Goal: Task Accomplishment & Management: Use online tool/utility

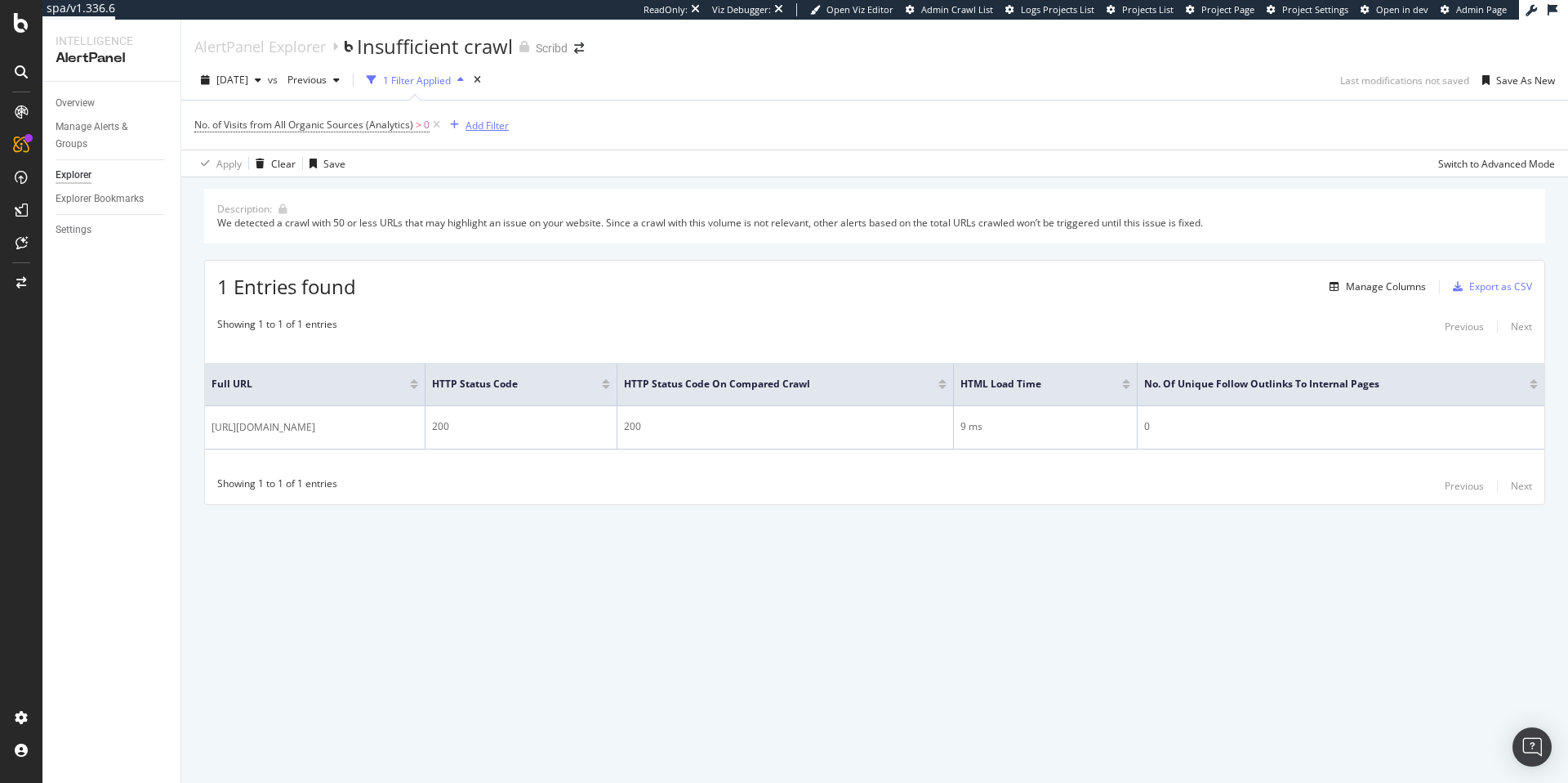
click at [483, 121] on div "Add Filter" at bounding box center [487, 126] width 43 height 14
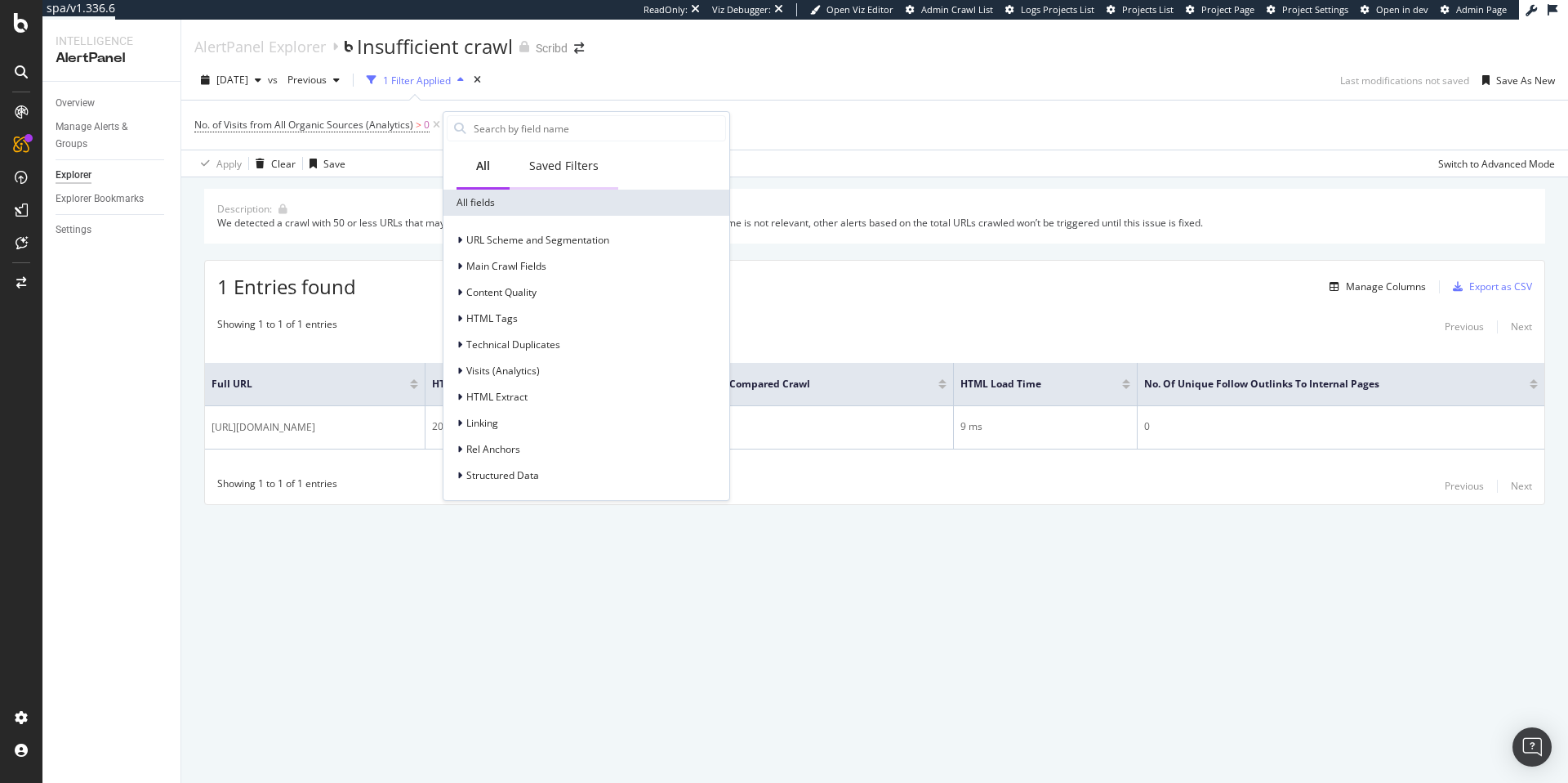
click at [563, 167] on div "Saved Filters" at bounding box center [564, 166] width 70 height 16
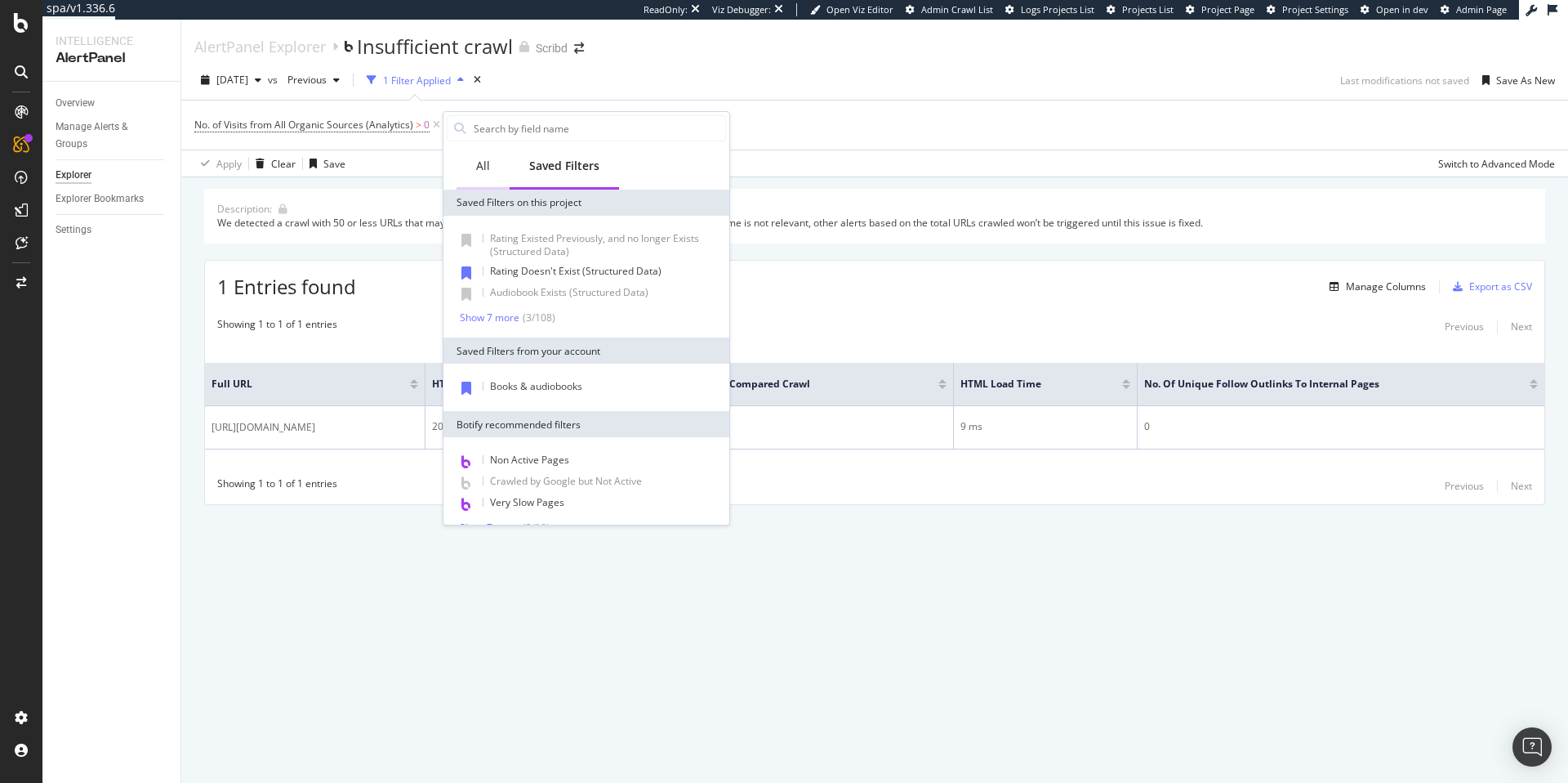
click at [486, 165] on div "All" at bounding box center [483, 166] width 14 height 16
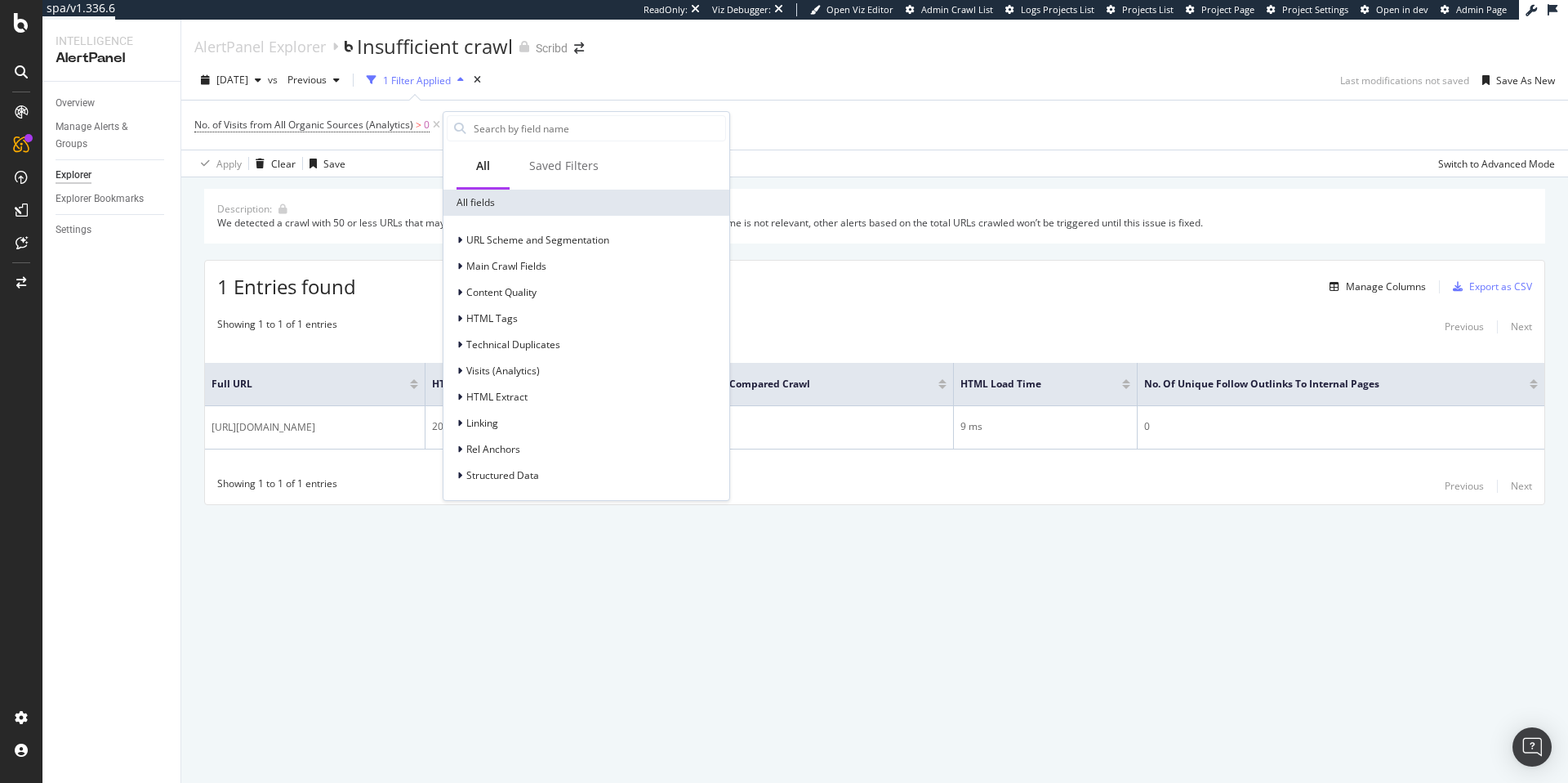
click at [501, 631] on div "AlertPanel Explorer Insufficient crawl Scribd 2025 Aug. 15th vs Previous 1 Filt…" at bounding box center [875, 401] width 1387 height 763
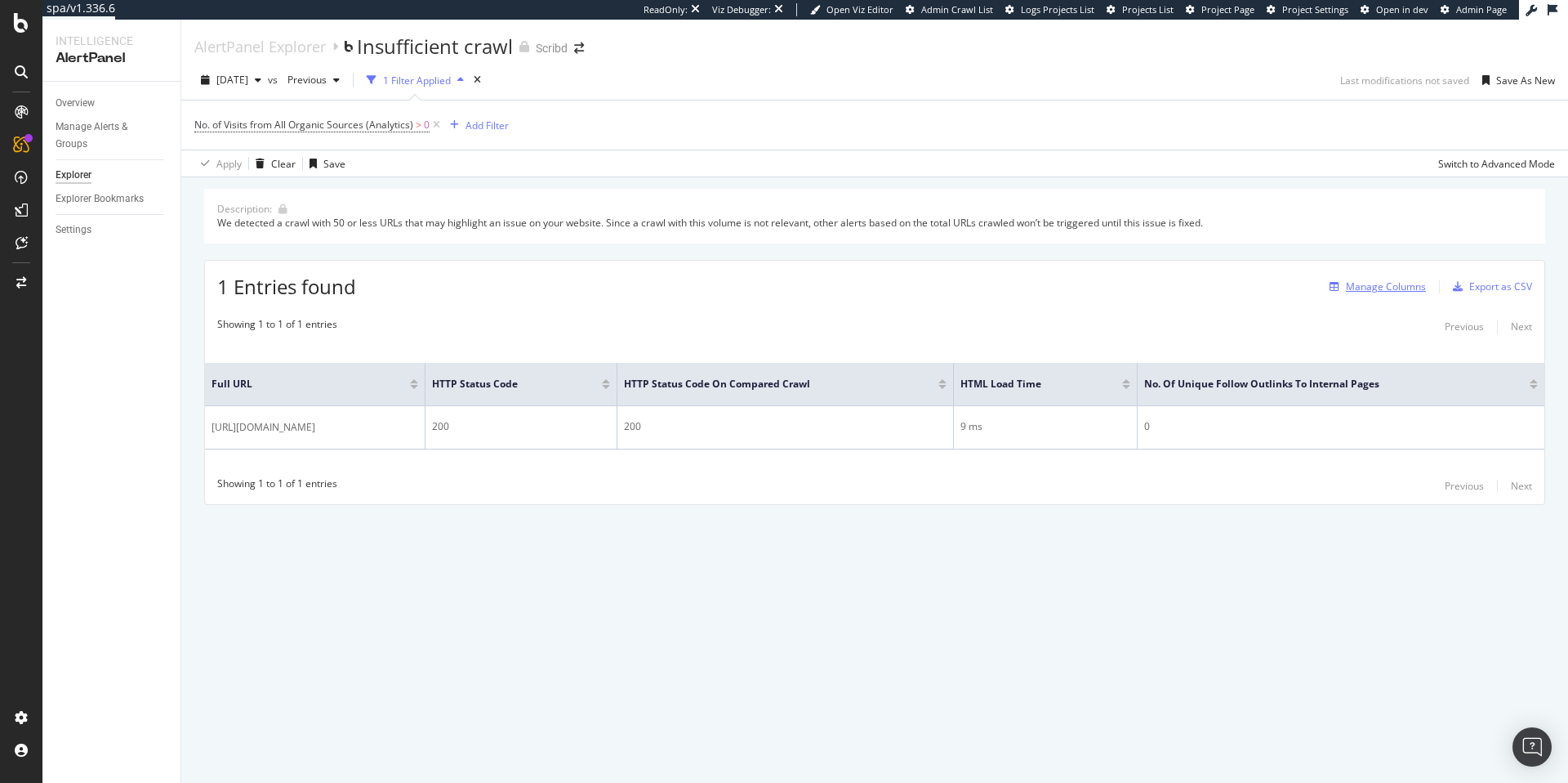
click at [1373, 288] on div "Manage Columns" at bounding box center [1386, 287] width 80 height 14
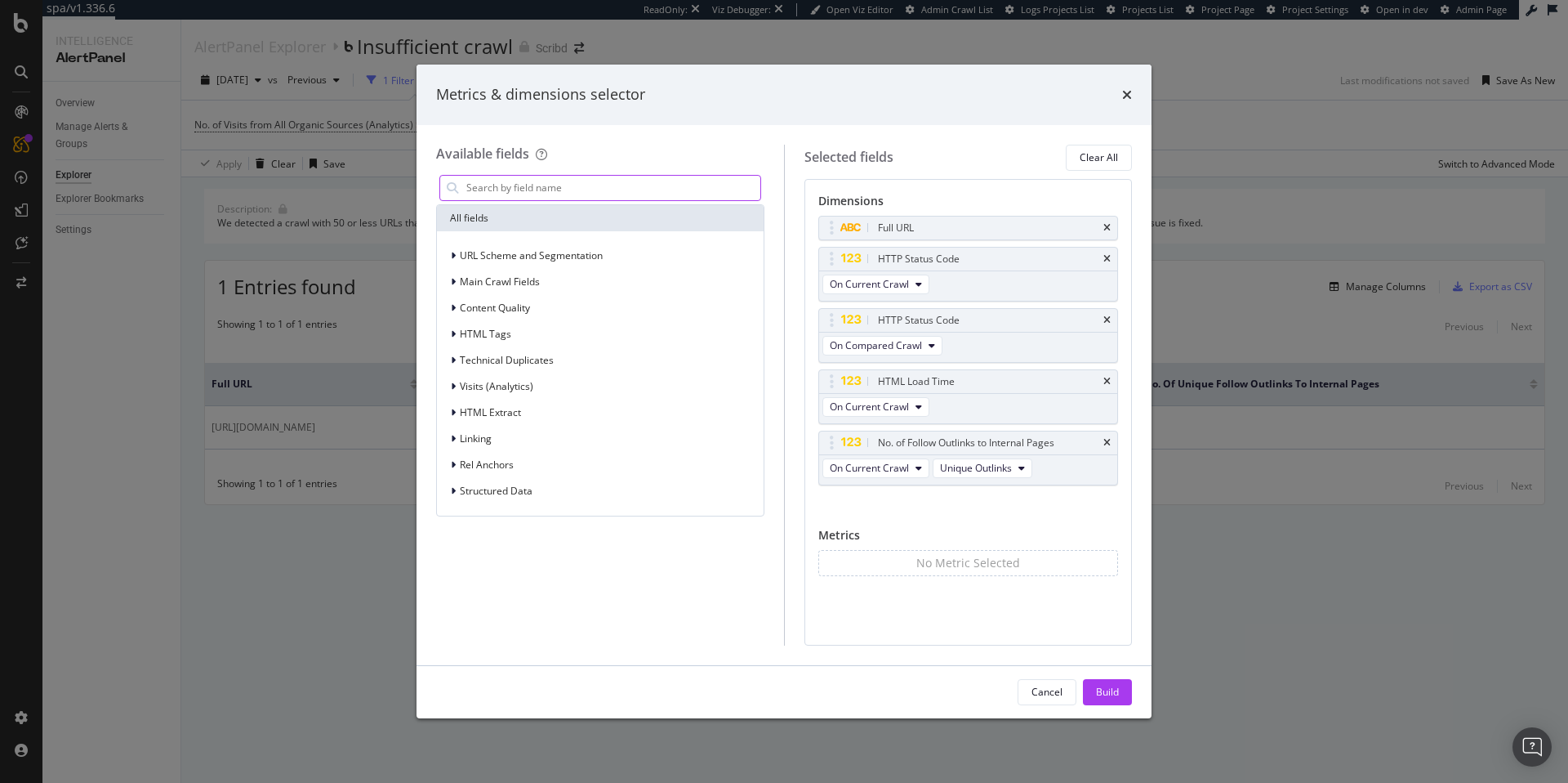
click at [560, 183] on input "modal" at bounding box center [612, 187] width 295 height 24
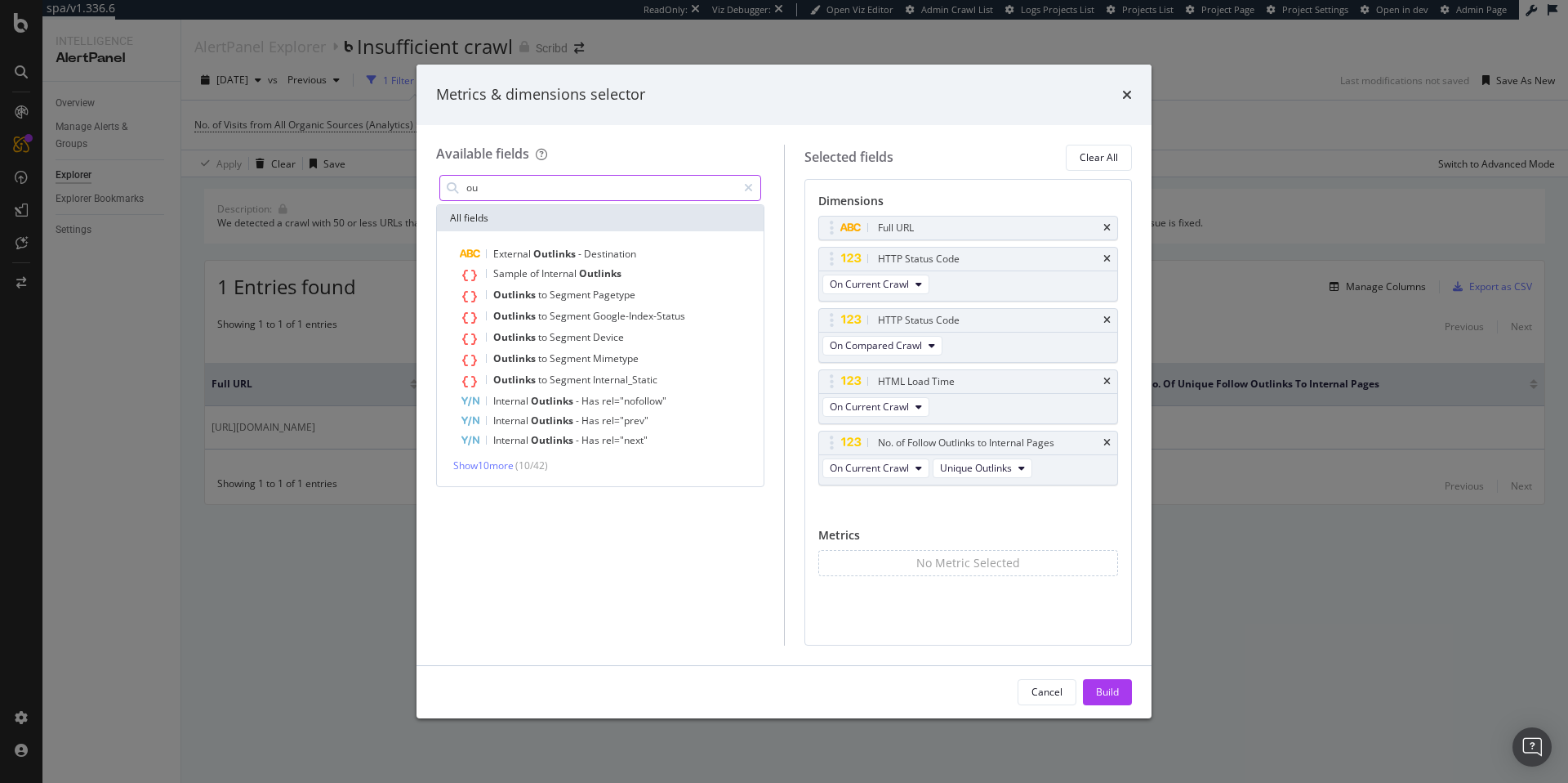
type input "o"
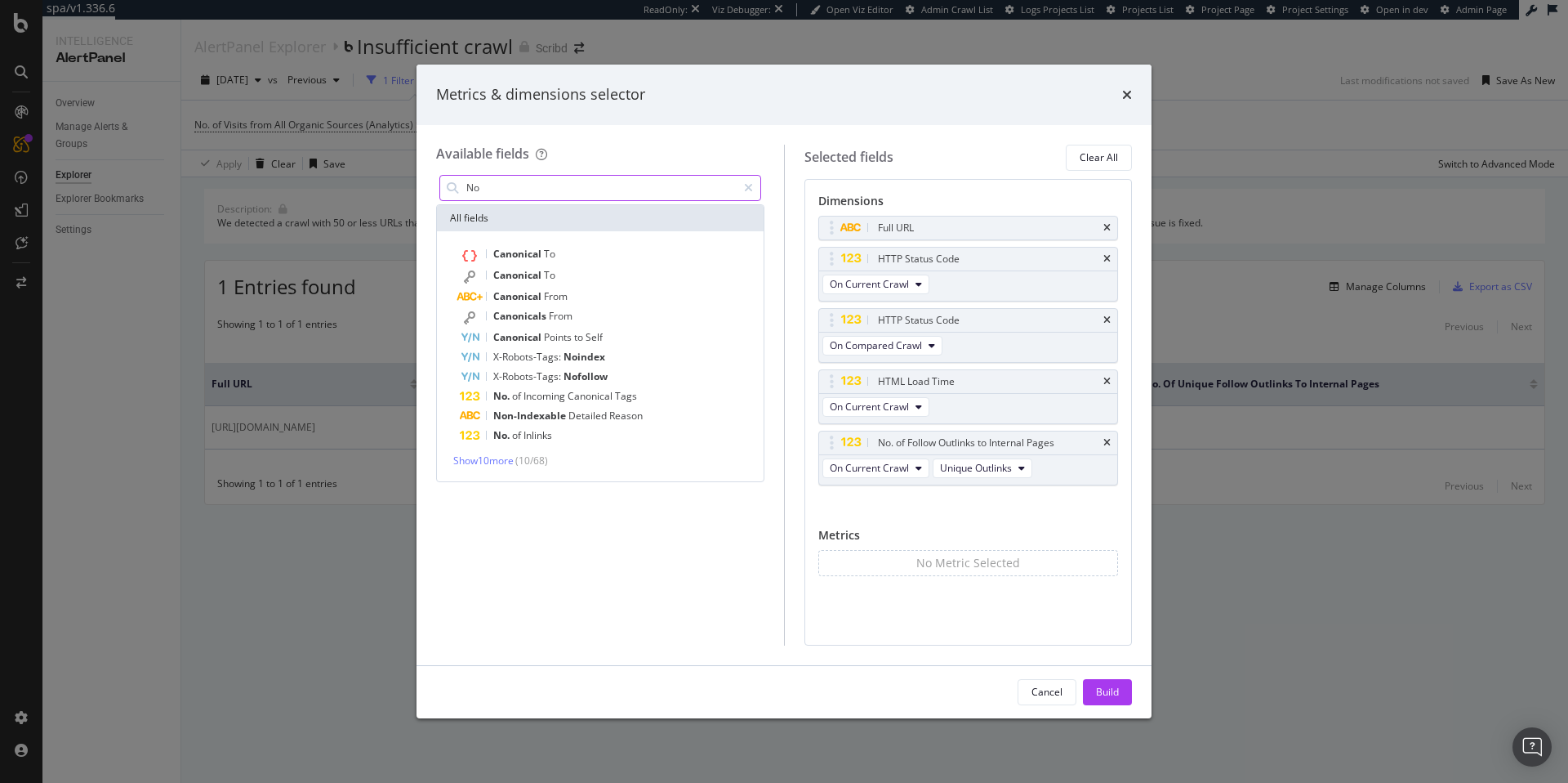
type input "No"
click at [497, 468] on div "Canonical To Canonical To Canonical From Canonicals From Canonical Points to Se…" at bounding box center [601, 356] width 327 height 250
click at [499, 458] on span "Show 10 more" at bounding box center [484, 461] width 61 height 14
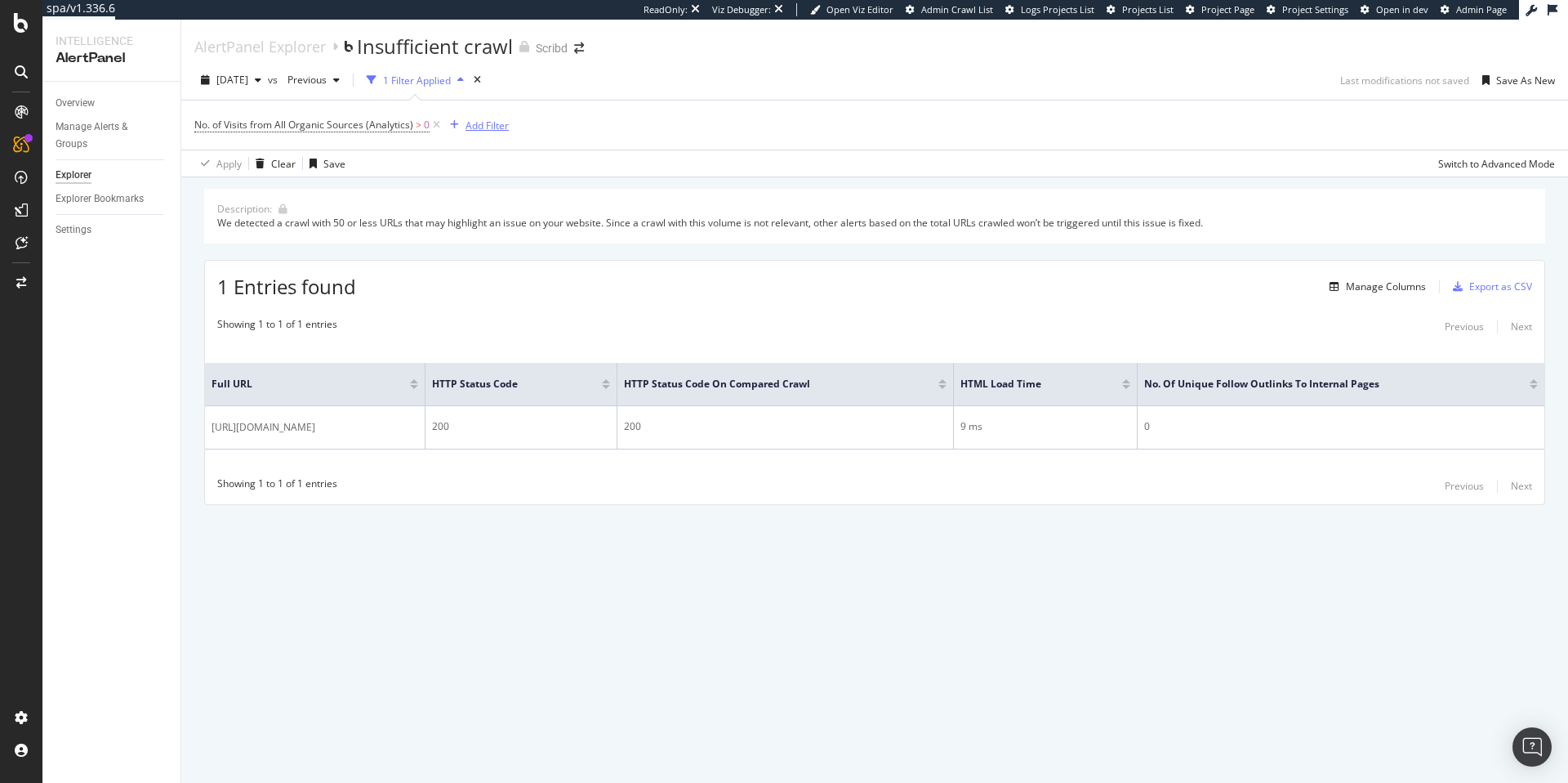
click at [484, 126] on div "Add Filter" at bounding box center [487, 126] width 43 height 14
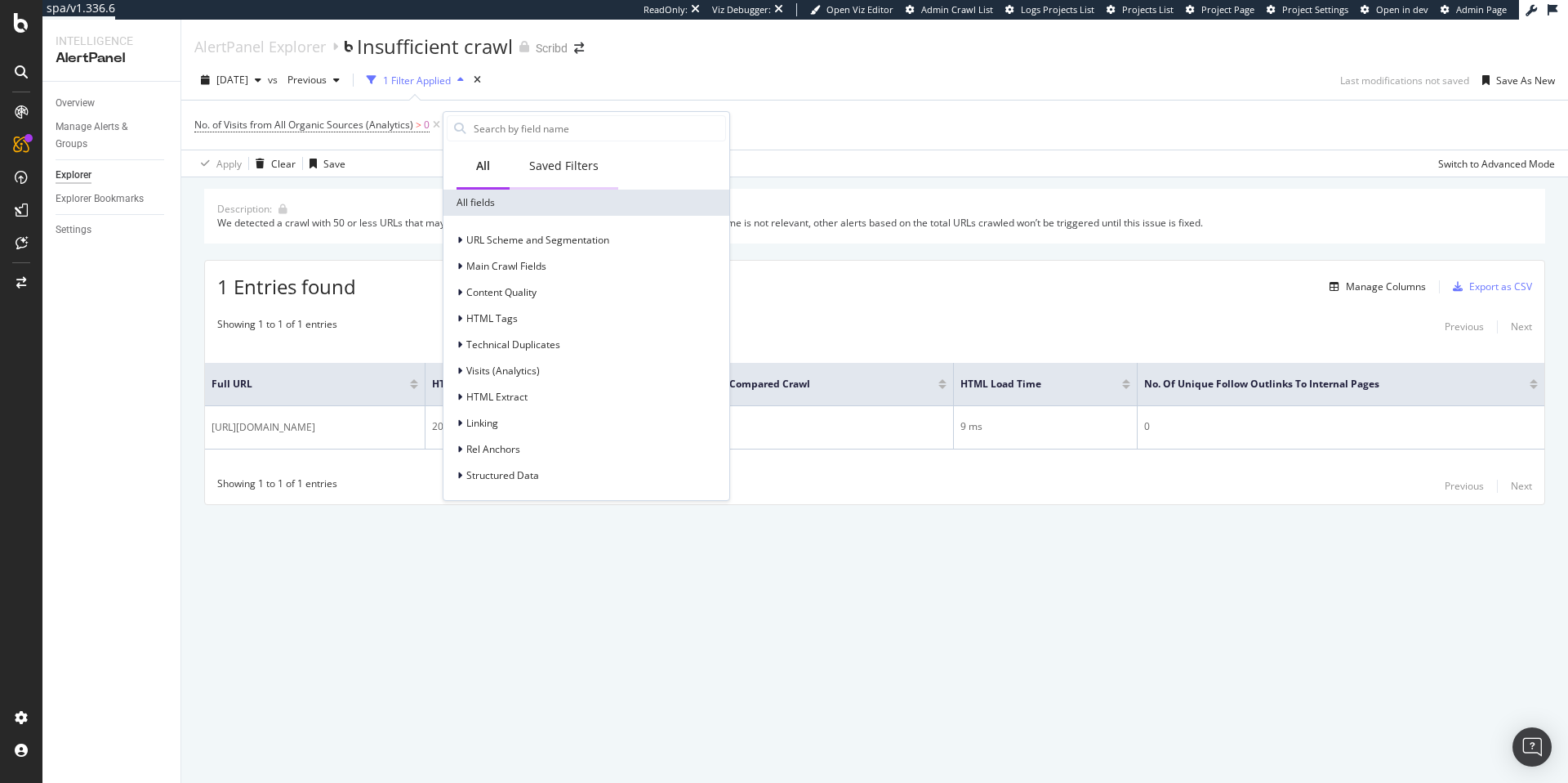
click at [543, 158] on div "Saved Filters" at bounding box center [564, 166] width 70 height 16
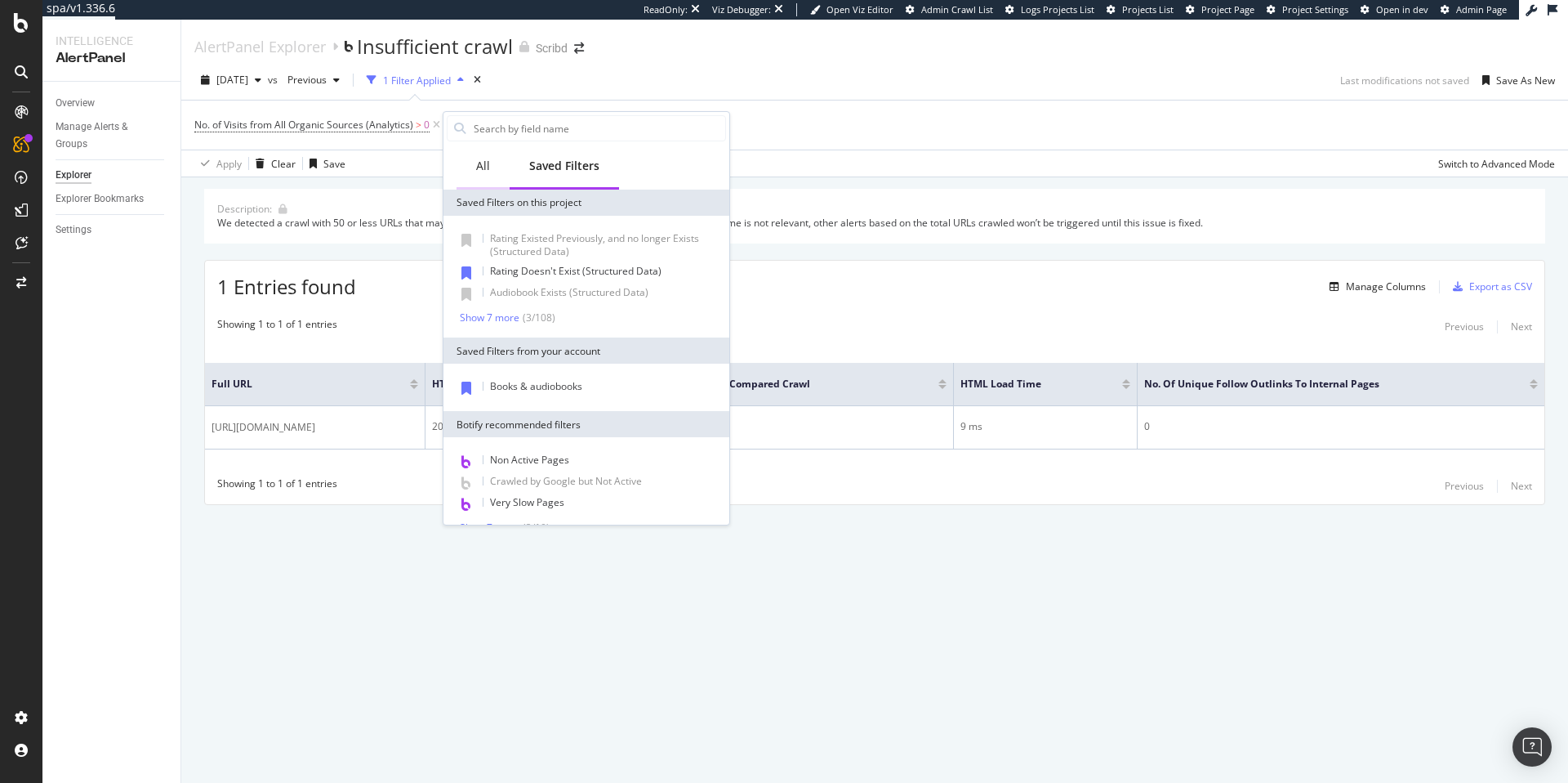
click at [482, 160] on div "All" at bounding box center [483, 166] width 14 height 16
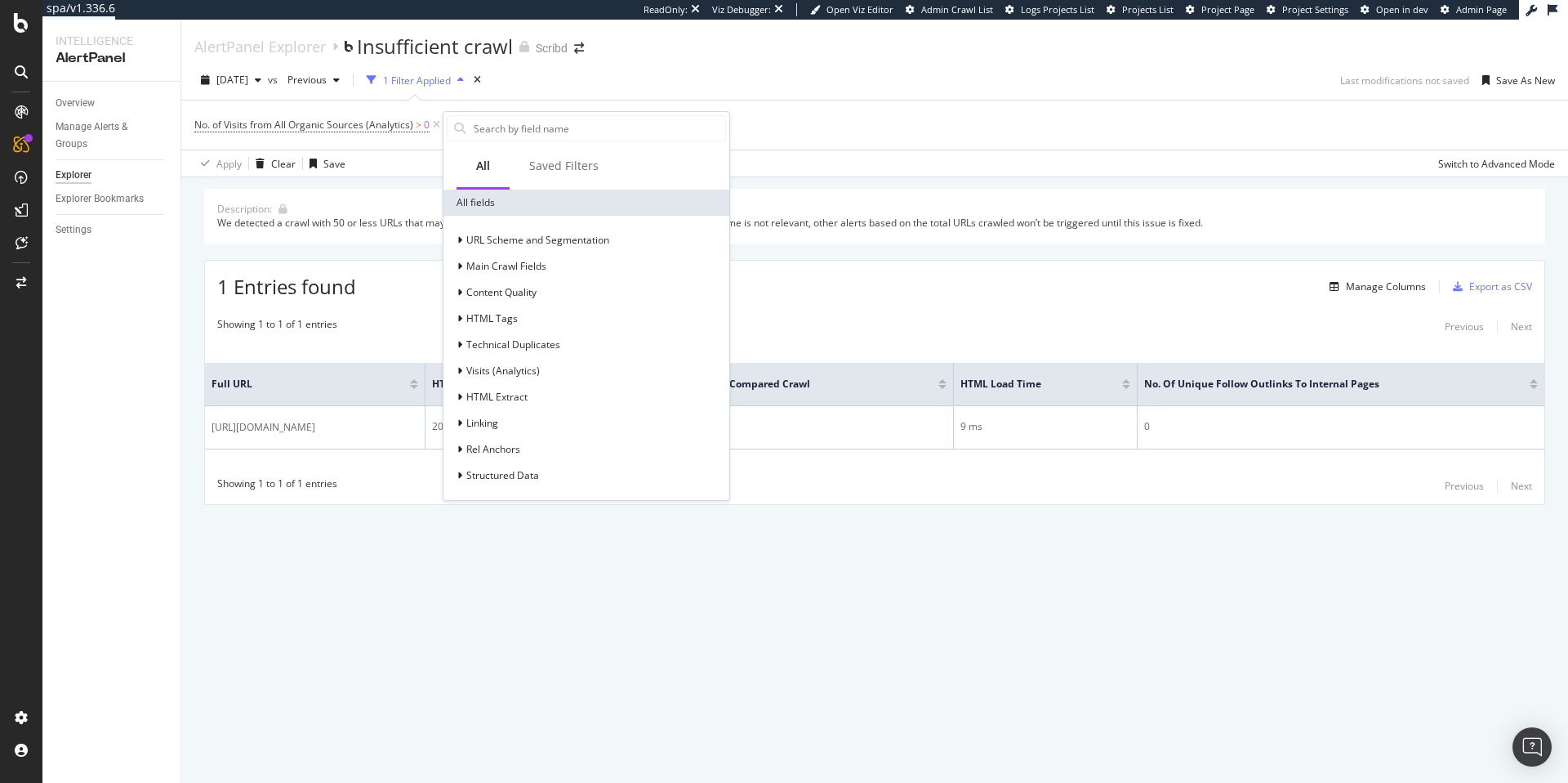
click at [617, 92] on div "2025 Aug. 15th vs Previous 1 Filter Applied Last modifications not saved Save A…" at bounding box center [875, 83] width 1387 height 33
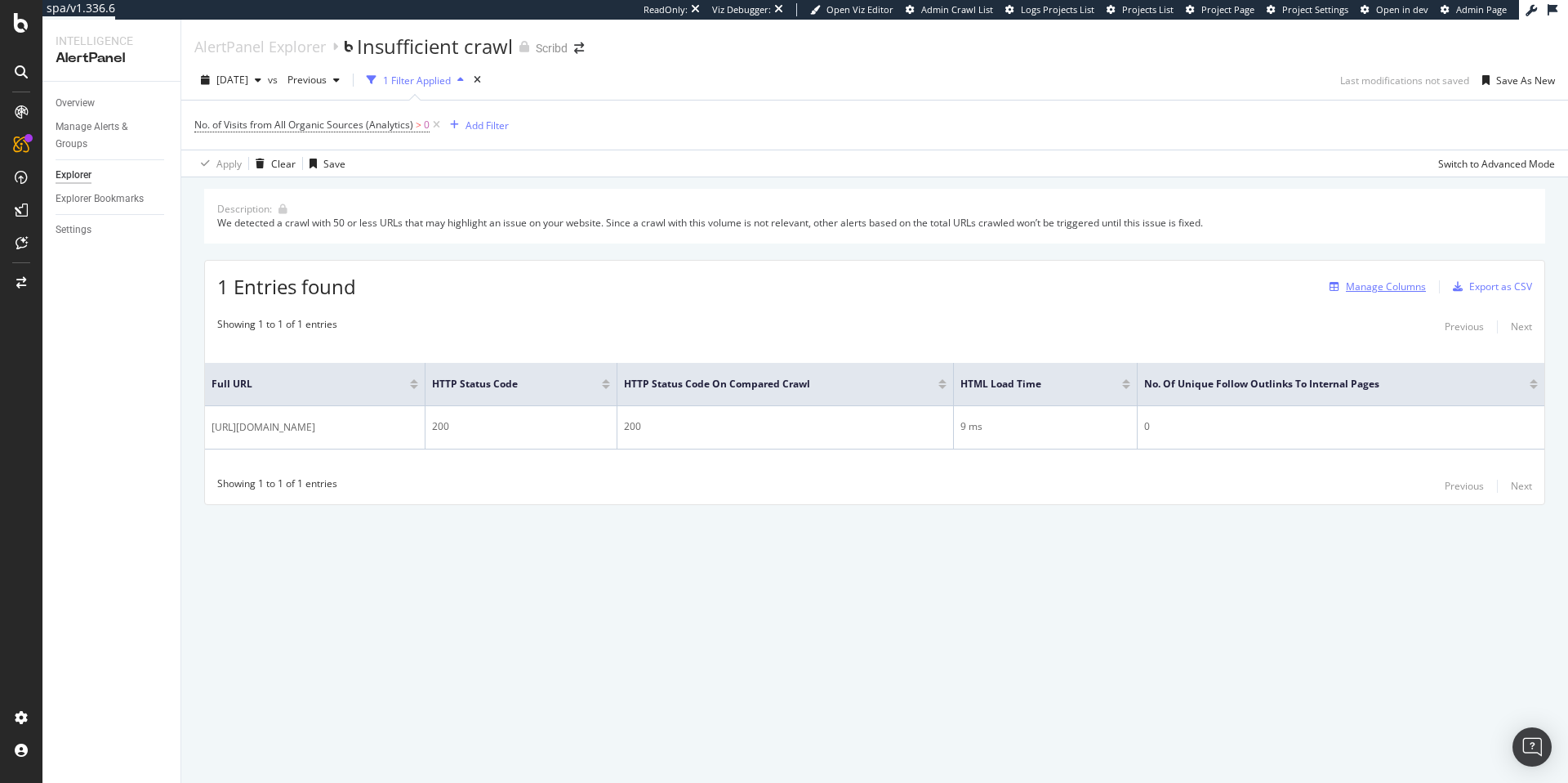
click at [1372, 296] on button "Manage Columns" at bounding box center [1373, 287] width 103 height 20
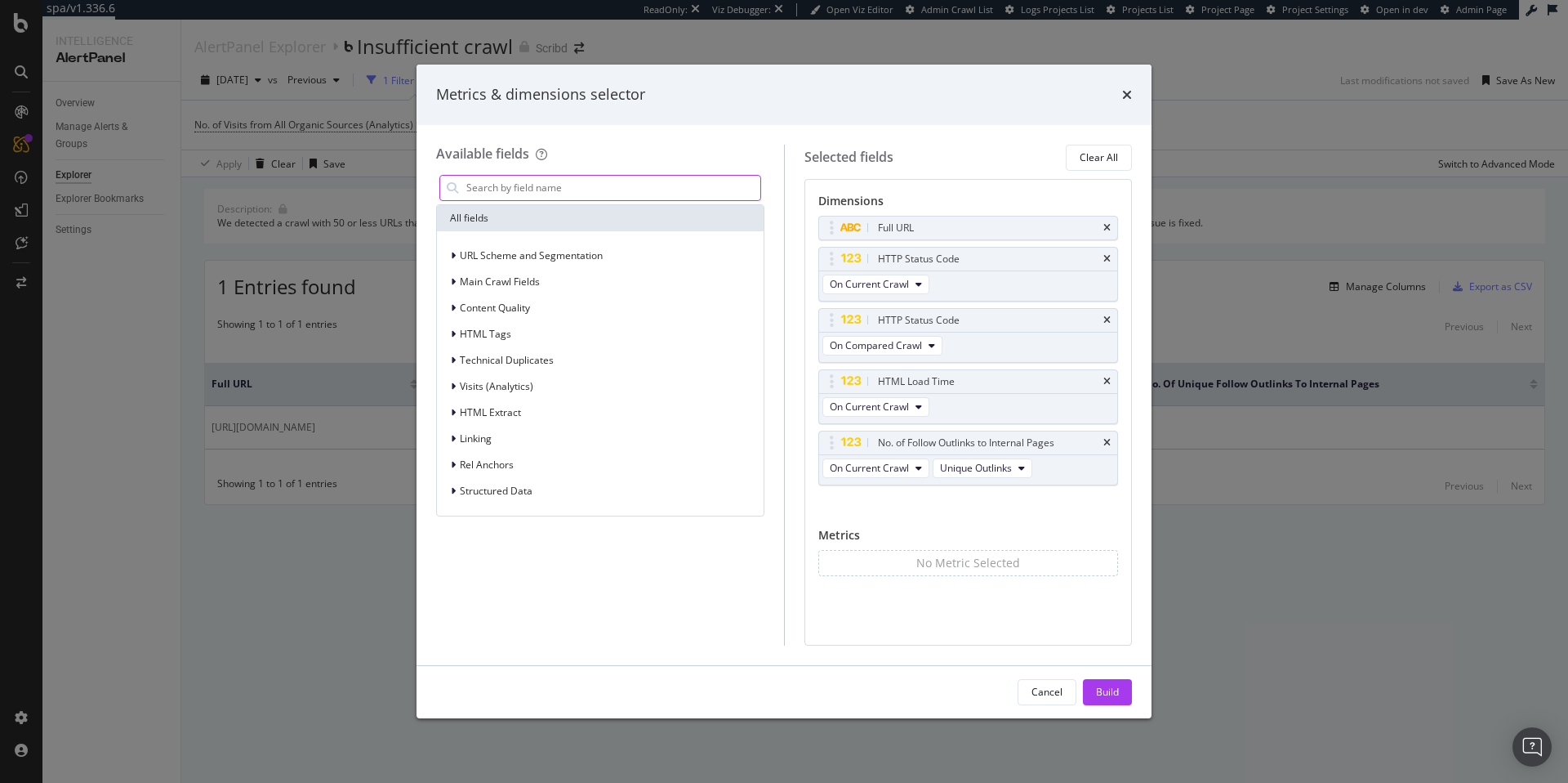
click at [651, 186] on input "modal" at bounding box center [612, 187] width 295 height 24
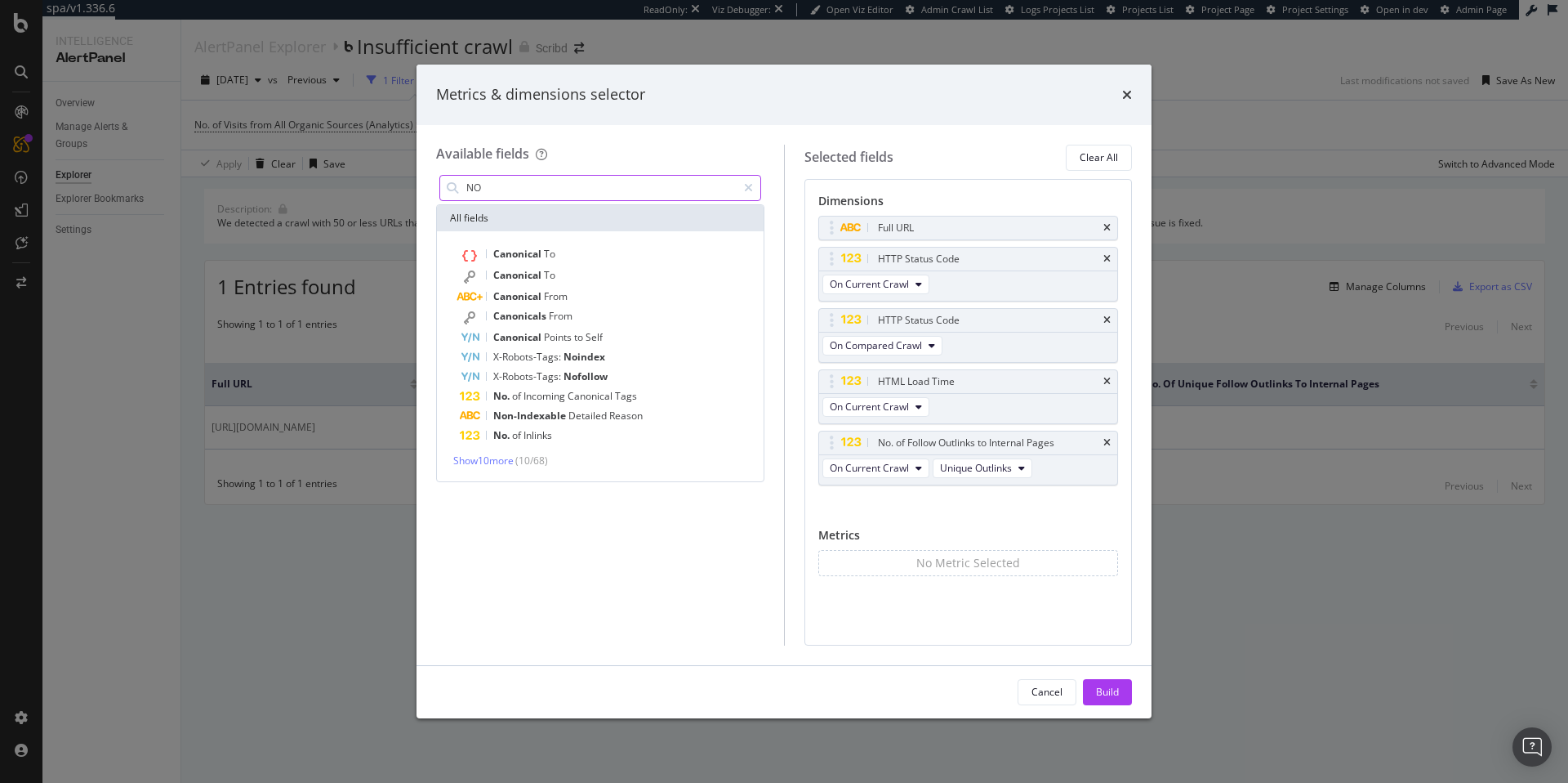
type input "NO."
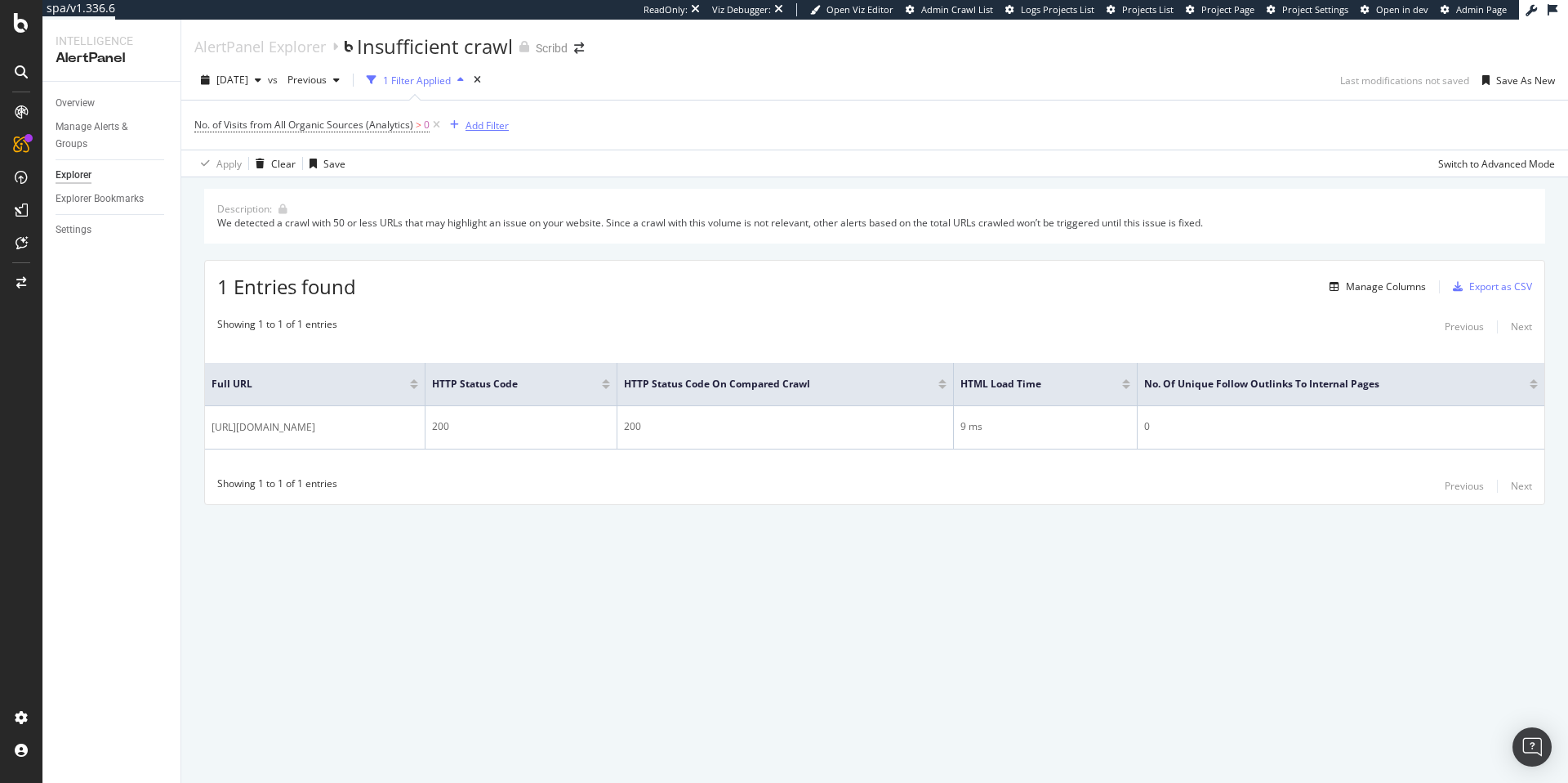
click at [494, 129] on div "Add Filter" at bounding box center [487, 126] width 43 height 14
click at [1172, 62] on div "2025 Aug. 15th vs Previous 1 Filter Applied Last modifications not saved Save A…" at bounding box center [875, 119] width 1387 height 117
click at [1409, 289] on div "Manage Columns" at bounding box center [1386, 287] width 80 height 14
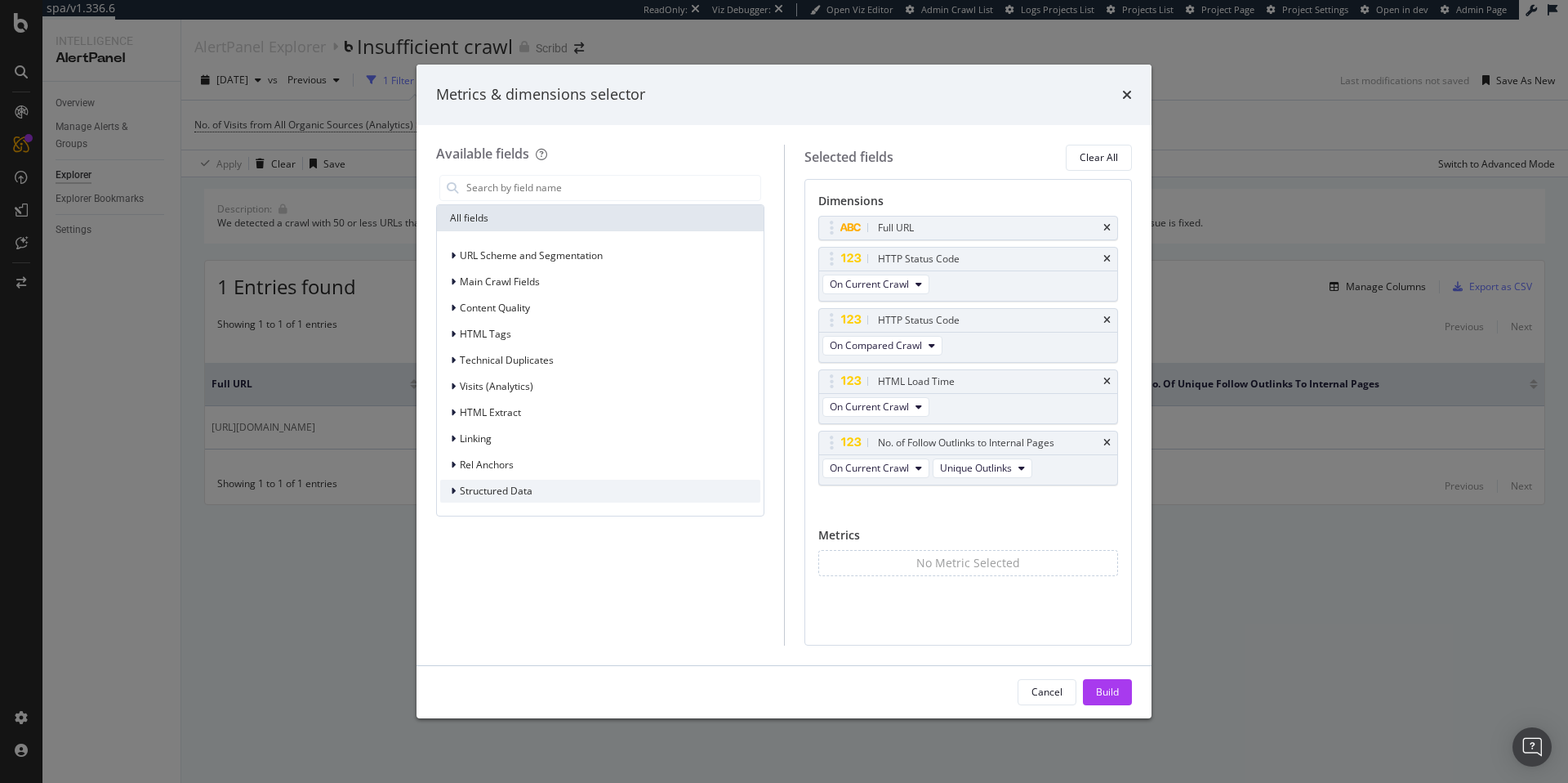
click at [531, 485] on span "Structured Data" at bounding box center [495, 491] width 72 height 14
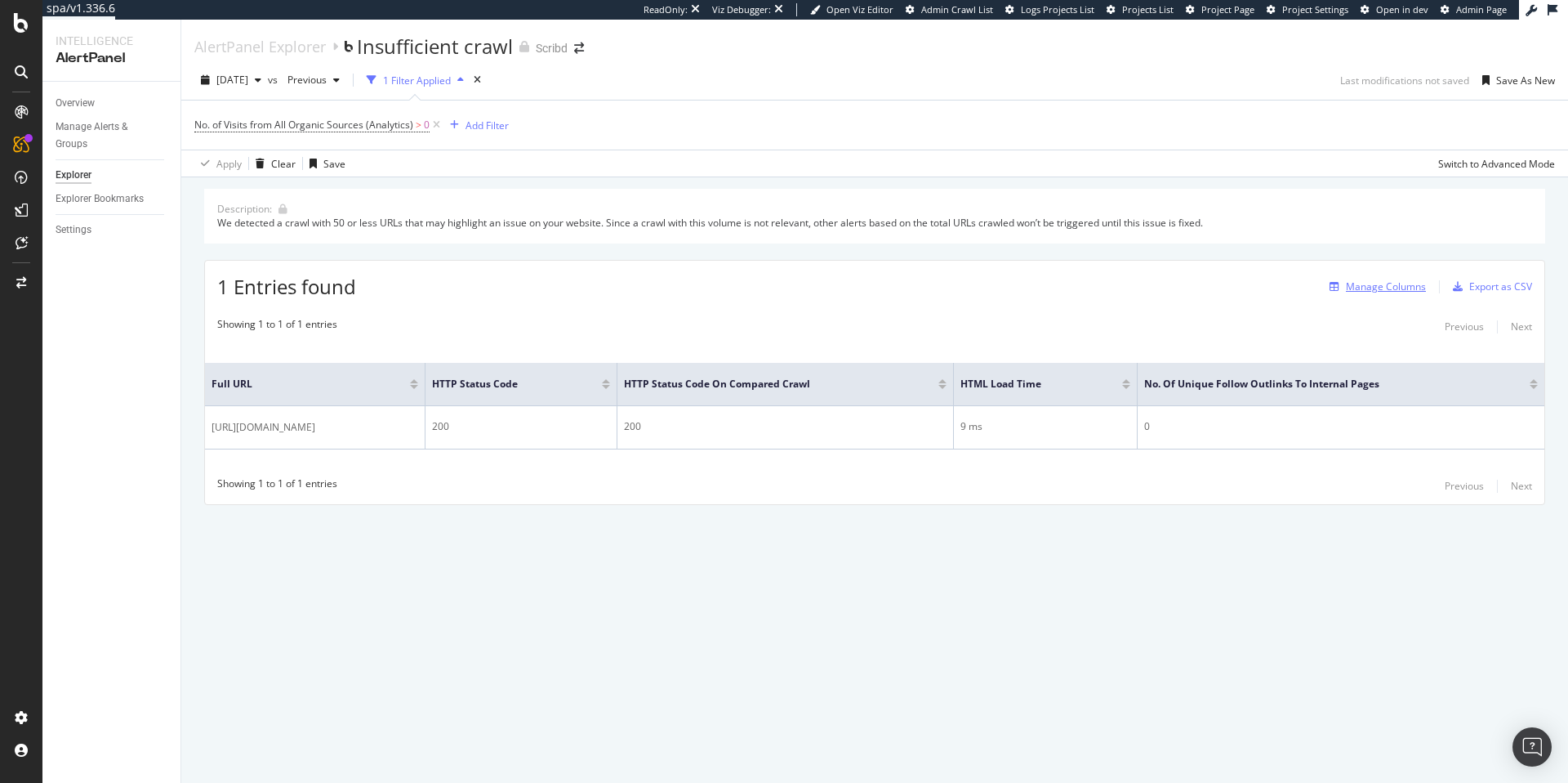
click at [1410, 293] on div "Manage Columns" at bounding box center [1373, 287] width 103 height 18
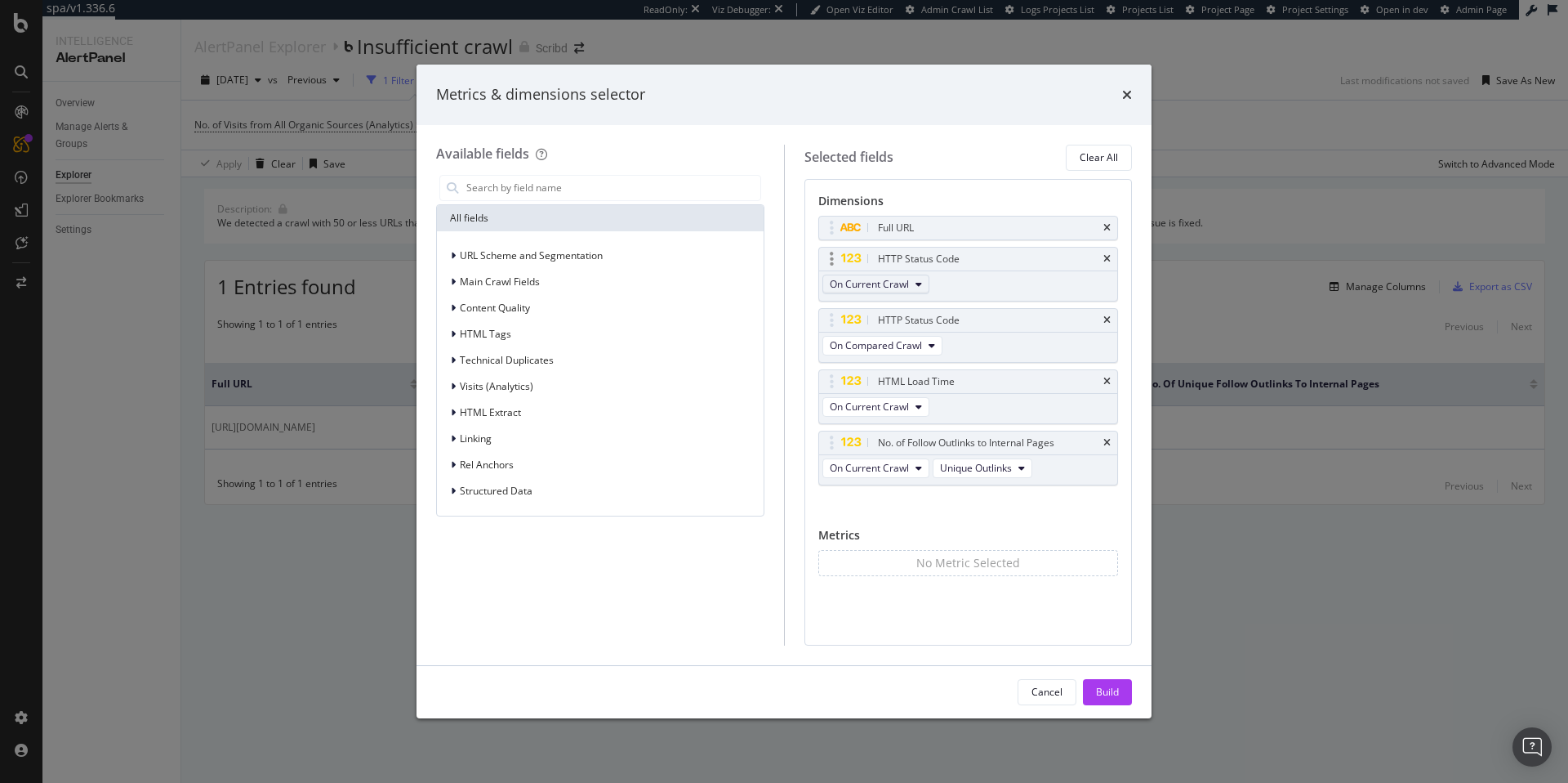
click at [916, 284] on icon "modal" at bounding box center [918, 284] width 6 height 10
click at [931, 562] on div "No Metric Selected" at bounding box center [968, 562] width 104 height 16
click at [451, 254] on icon "modal" at bounding box center [452, 255] width 4 height 10
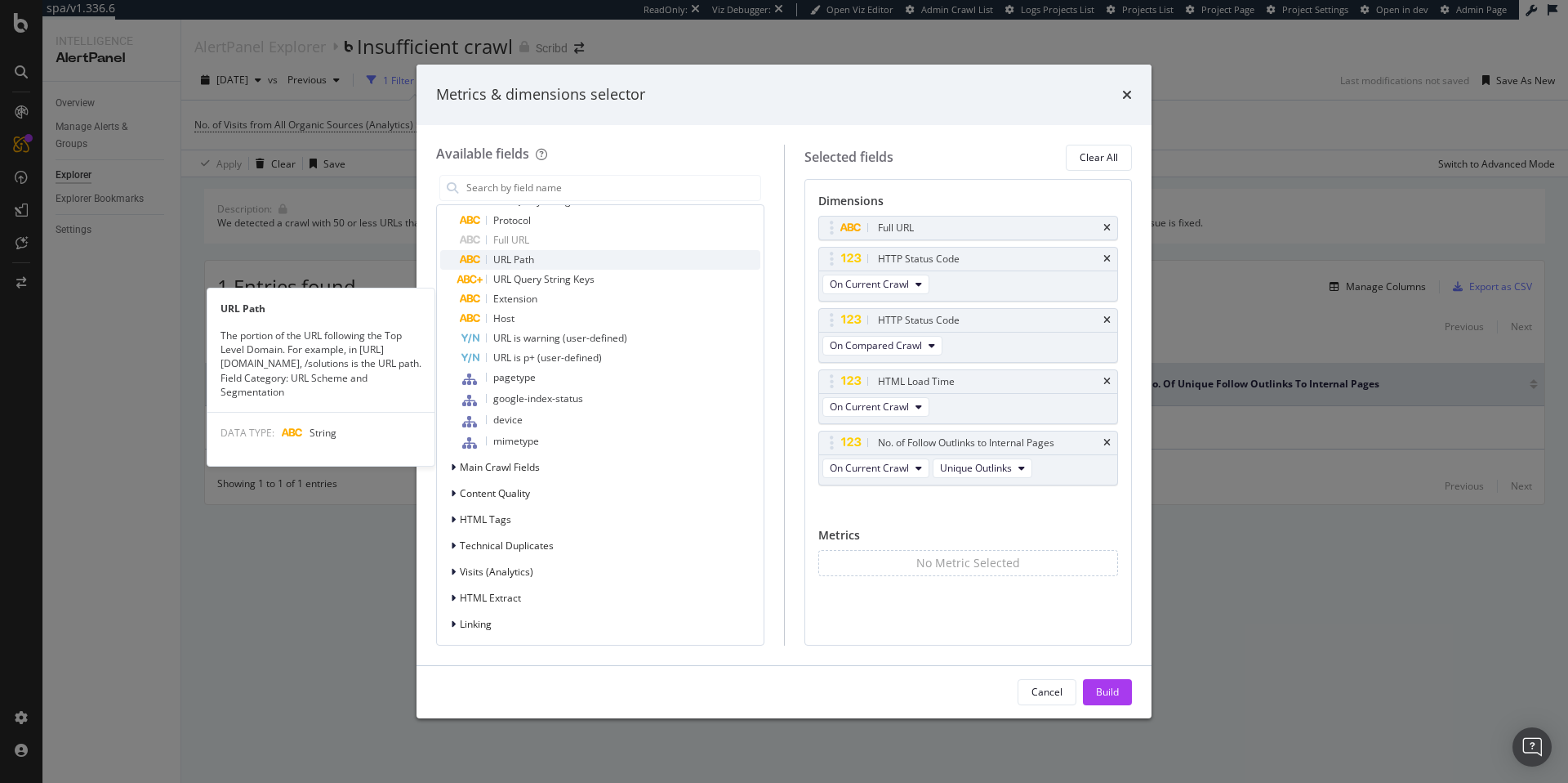
scroll to position [184, 0]
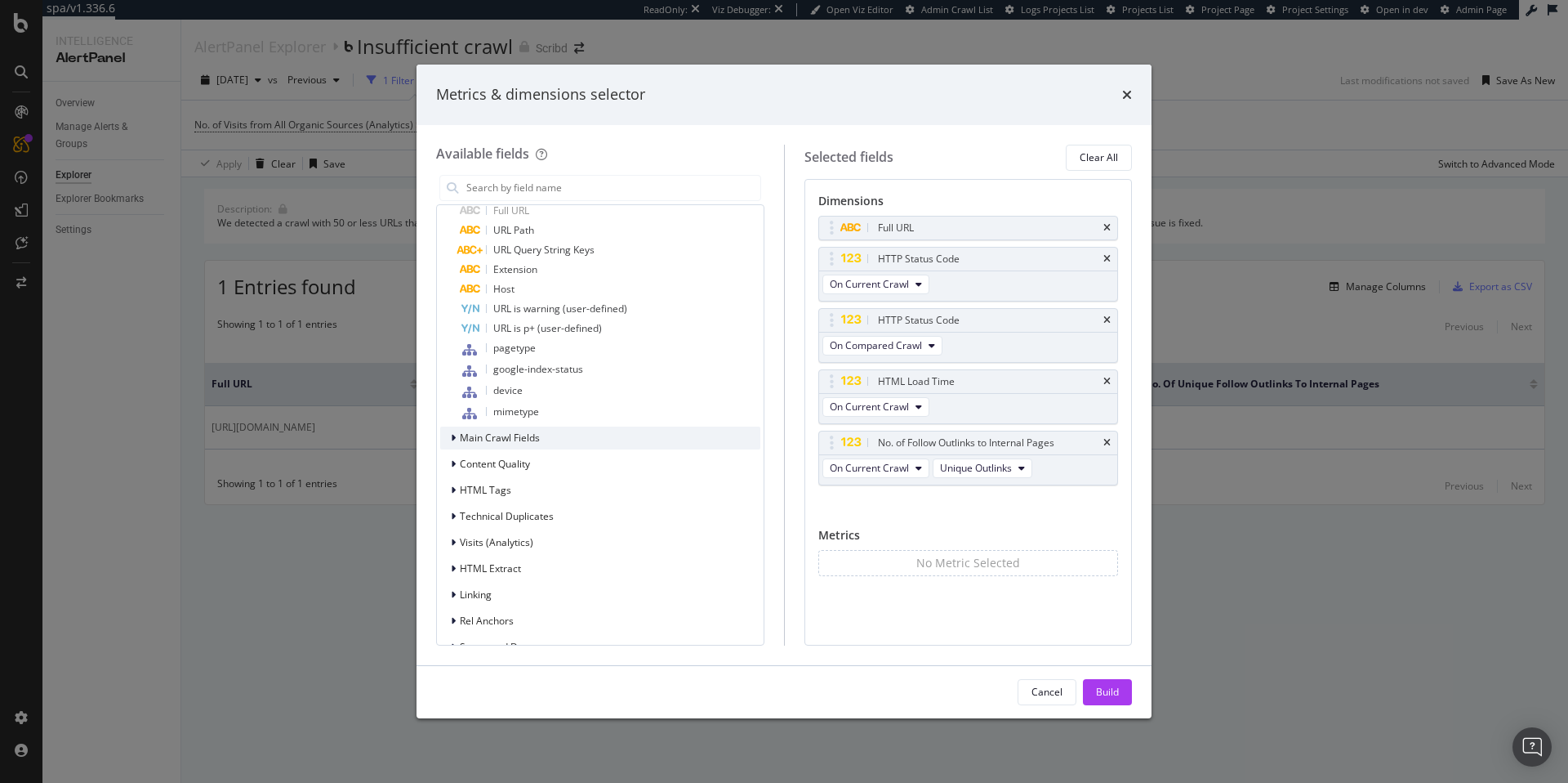
click at [512, 433] on span "Main Crawl Fields" at bounding box center [500, 437] width 80 height 14
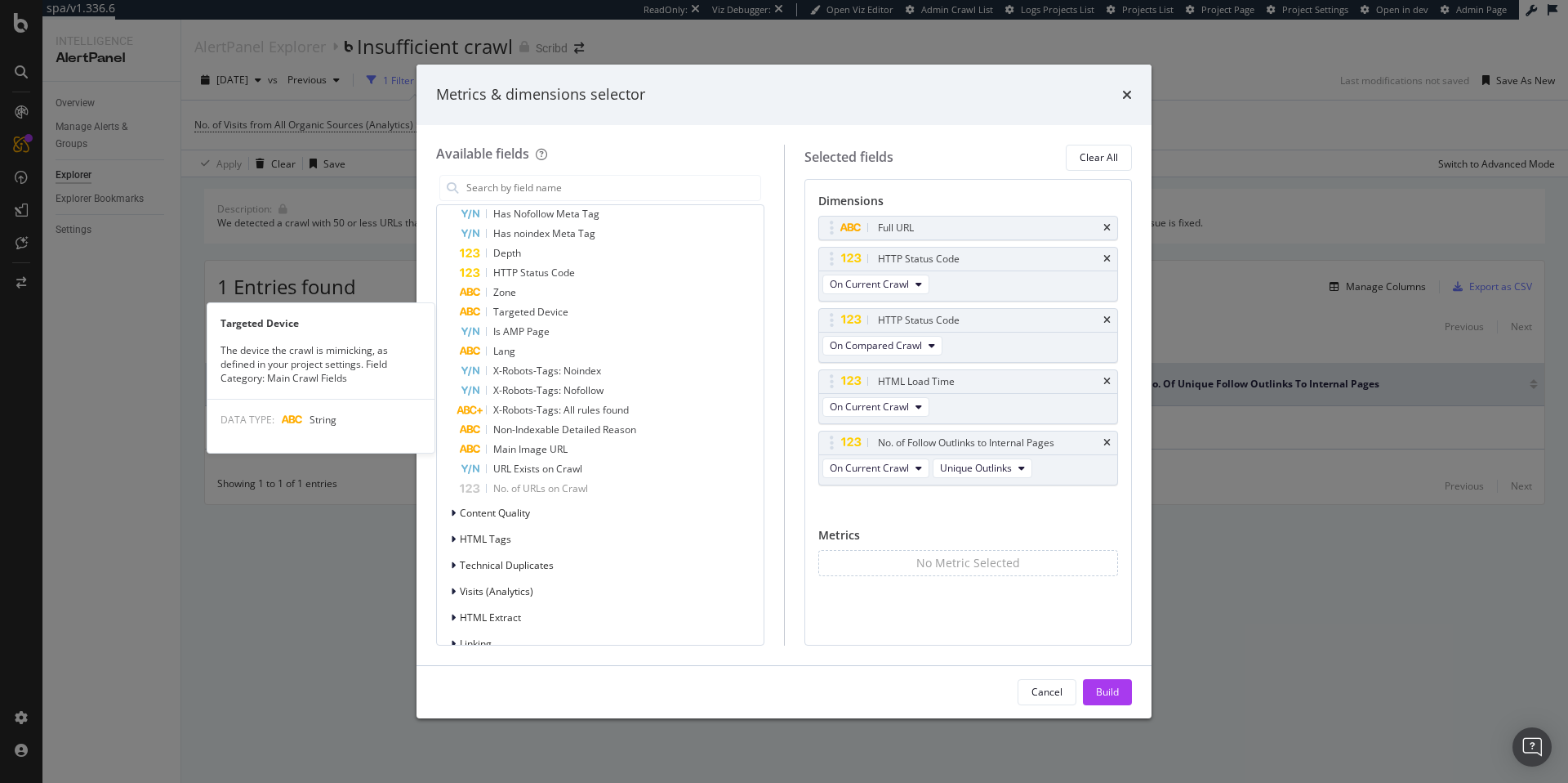
scroll to position [707, 0]
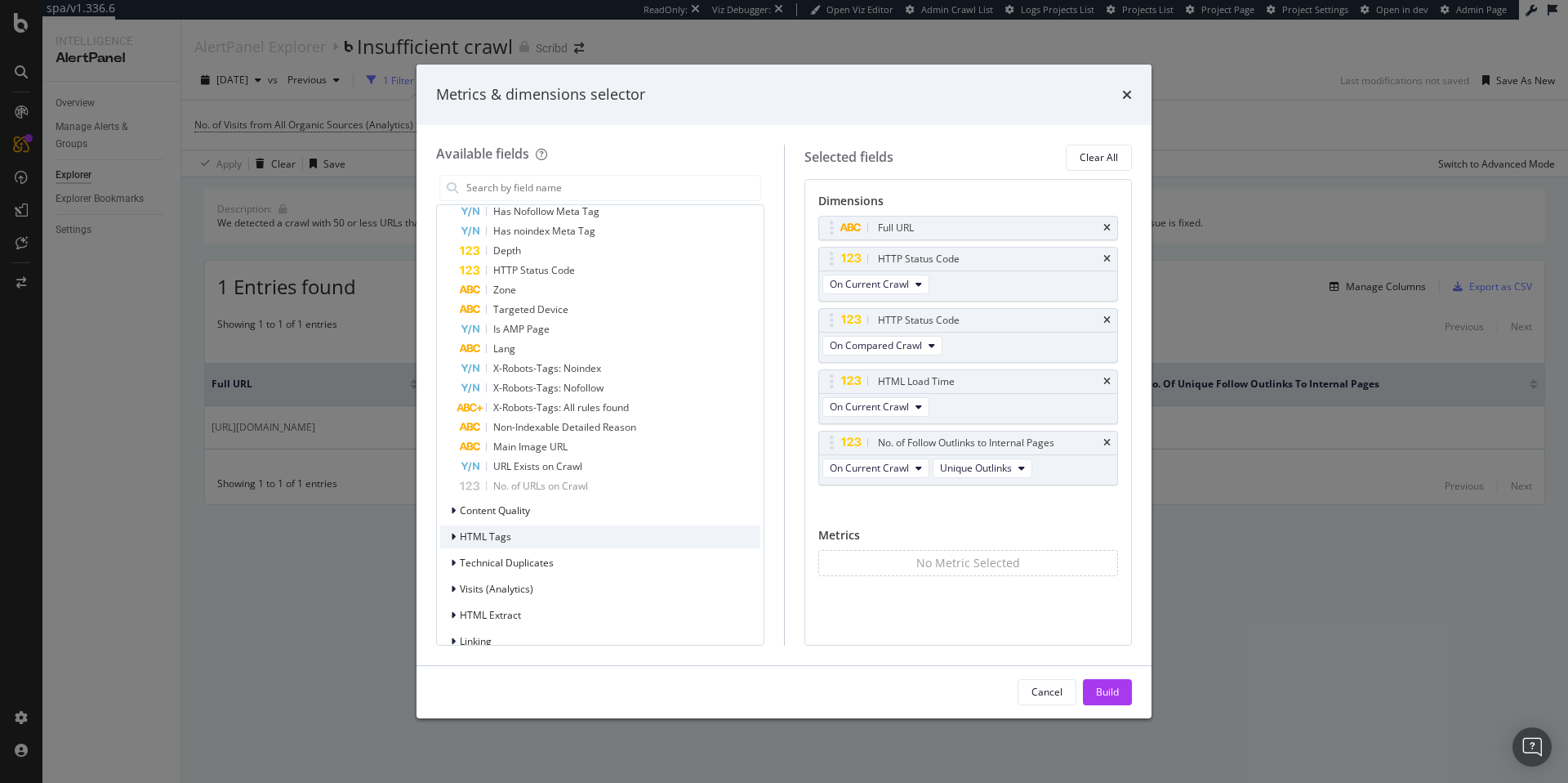
click at [496, 543] on div "HTML Tags" at bounding box center [476, 537] width 71 height 16
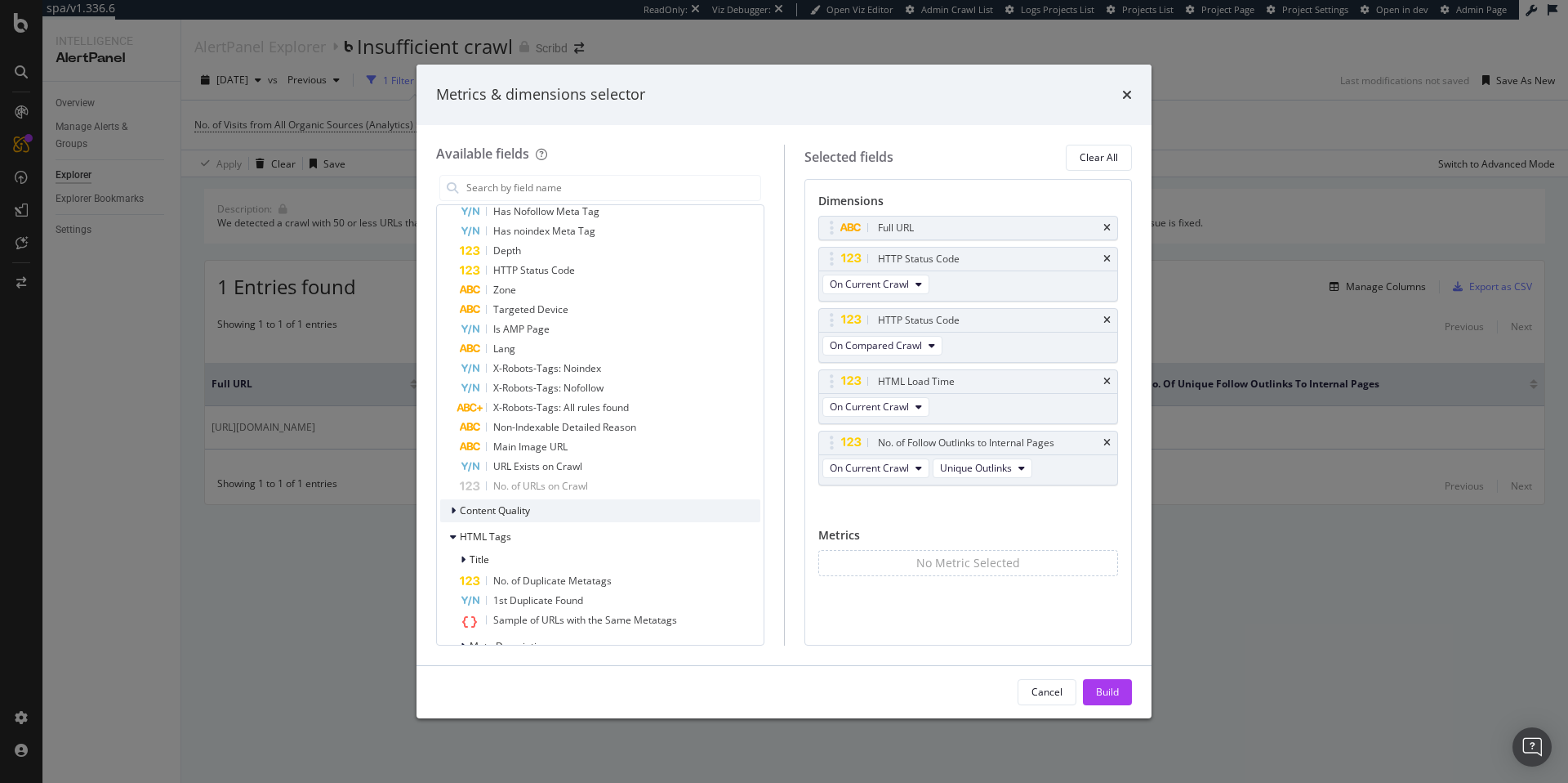
click at [511, 512] on span "Content Quality" at bounding box center [494, 511] width 71 height 14
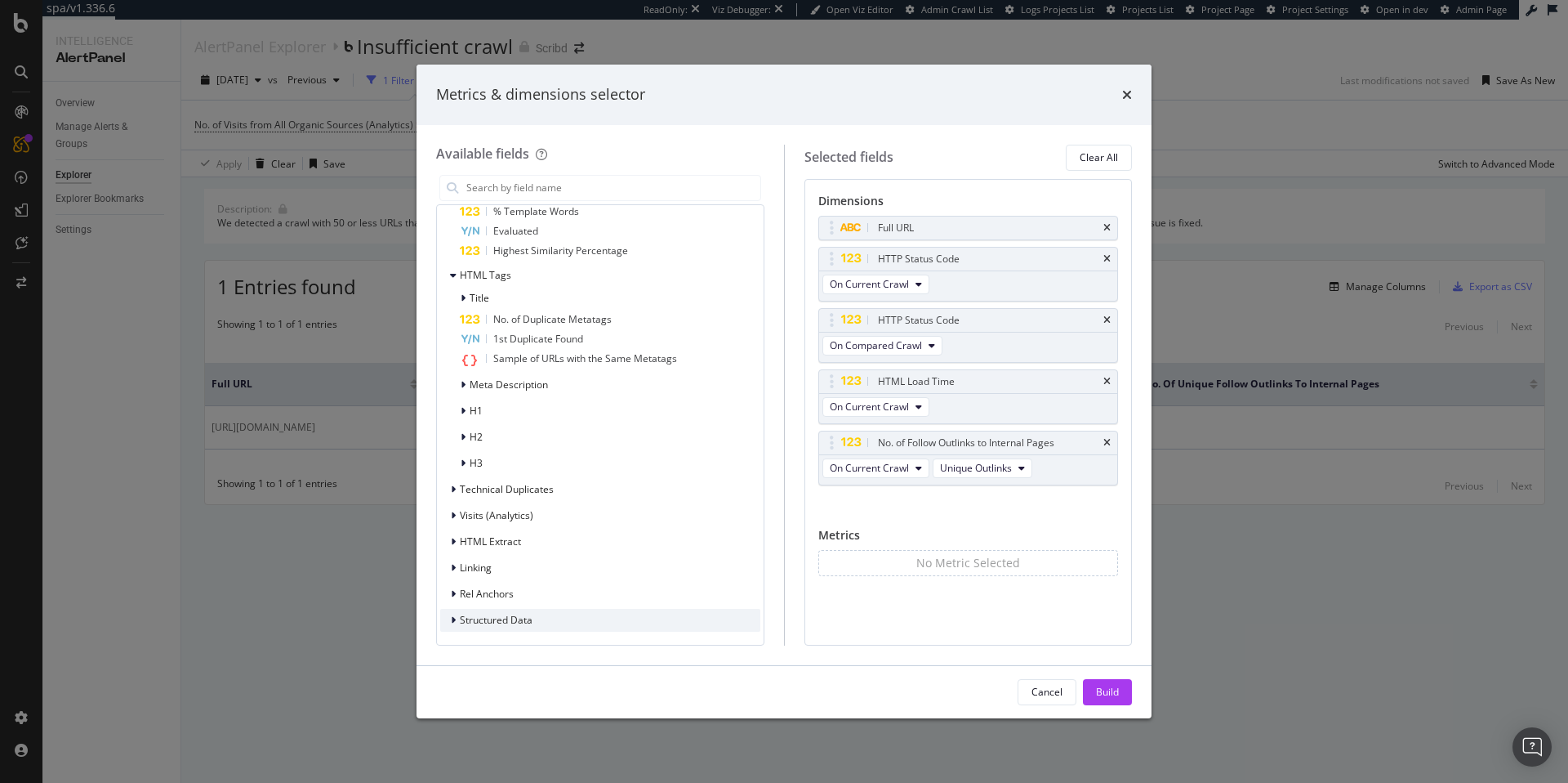
click at [519, 613] on span "Structured Data" at bounding box center [495, 620] width 72 height 14
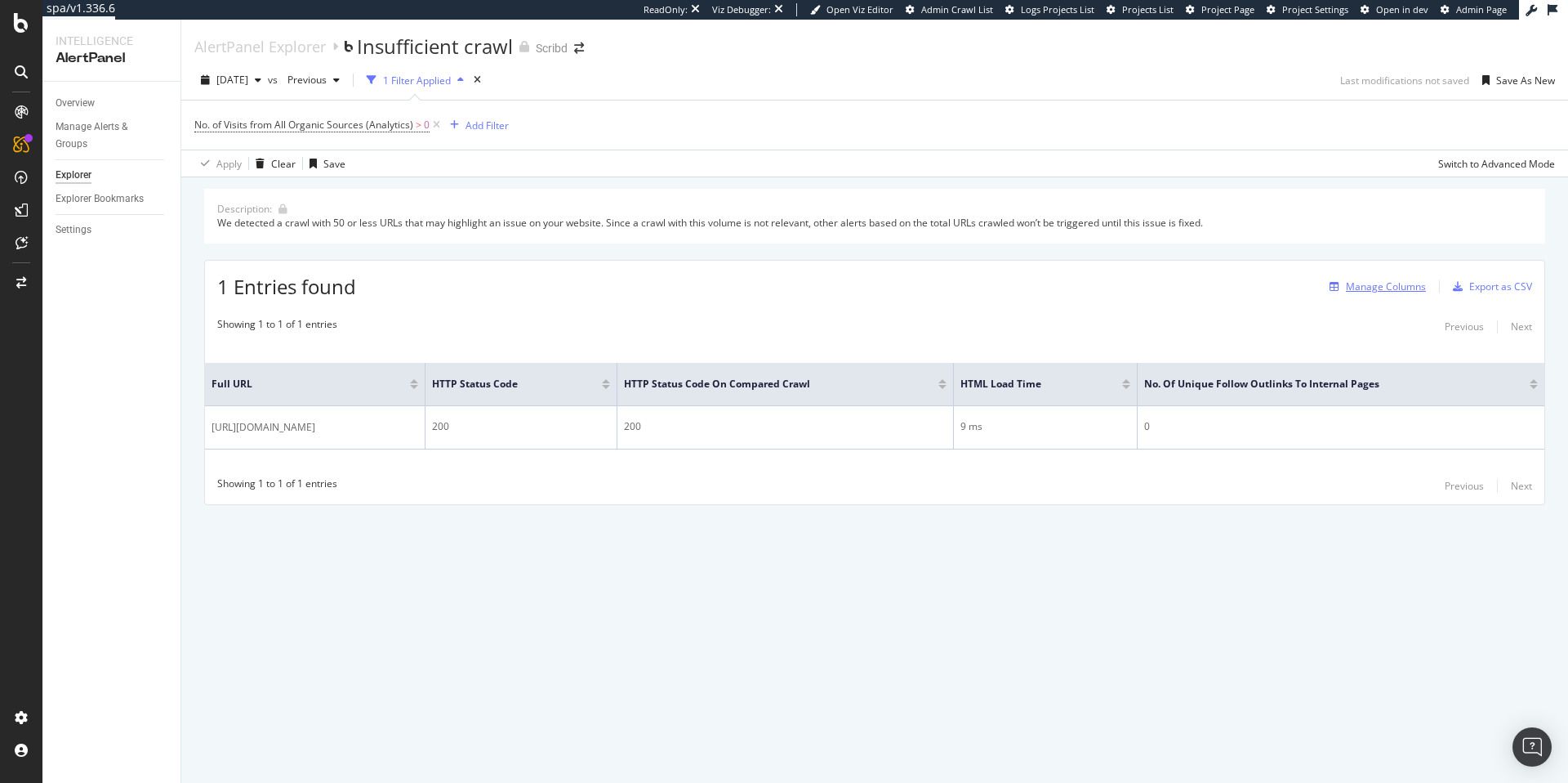
click at [1356, 287] on div "Manage Columns" at bounding box center [1386, 287] width 80 height 14
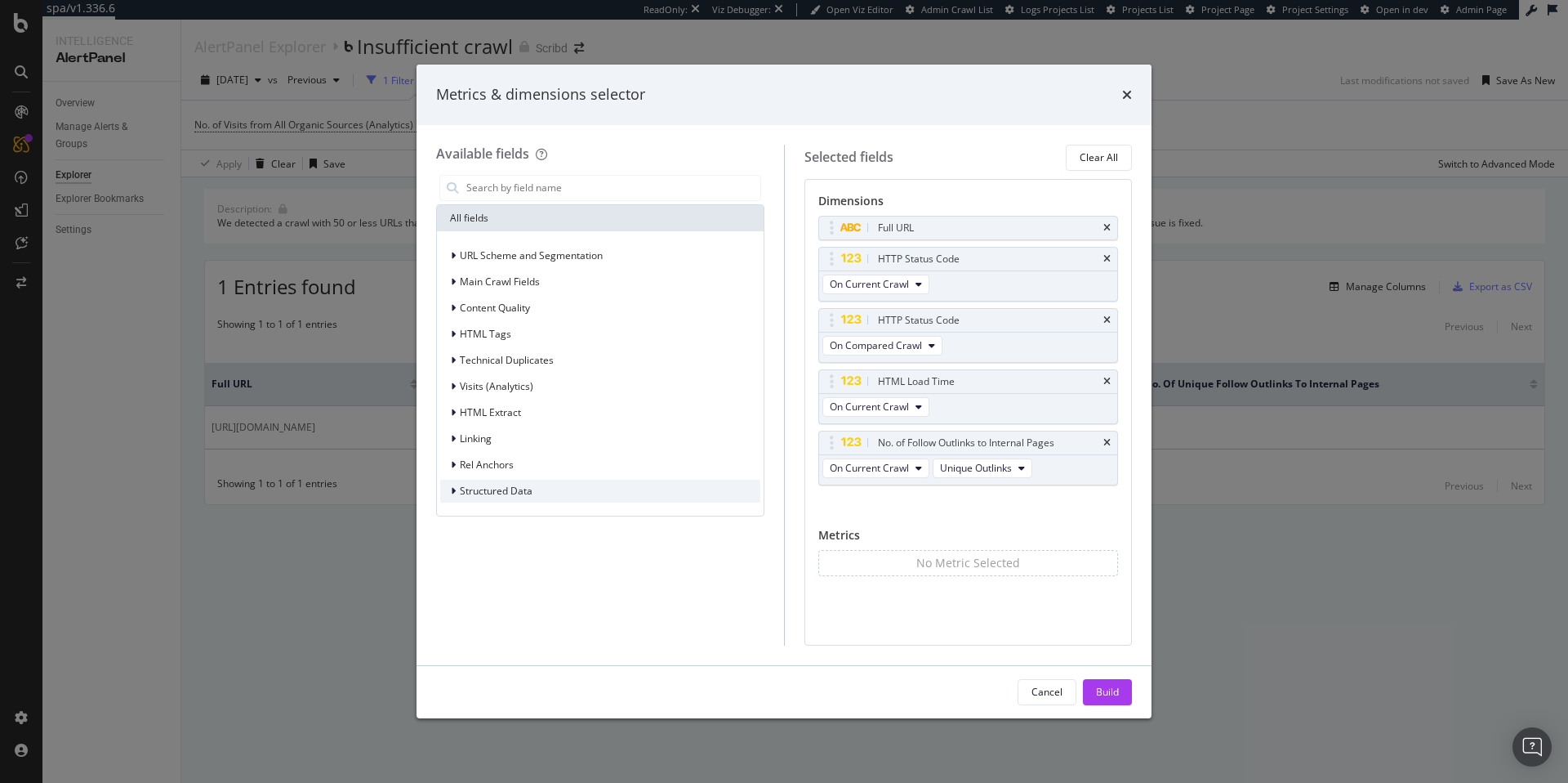
click at [469, 490] on span "Structured Data" at bounding box center [495, 491] width 72 height 14
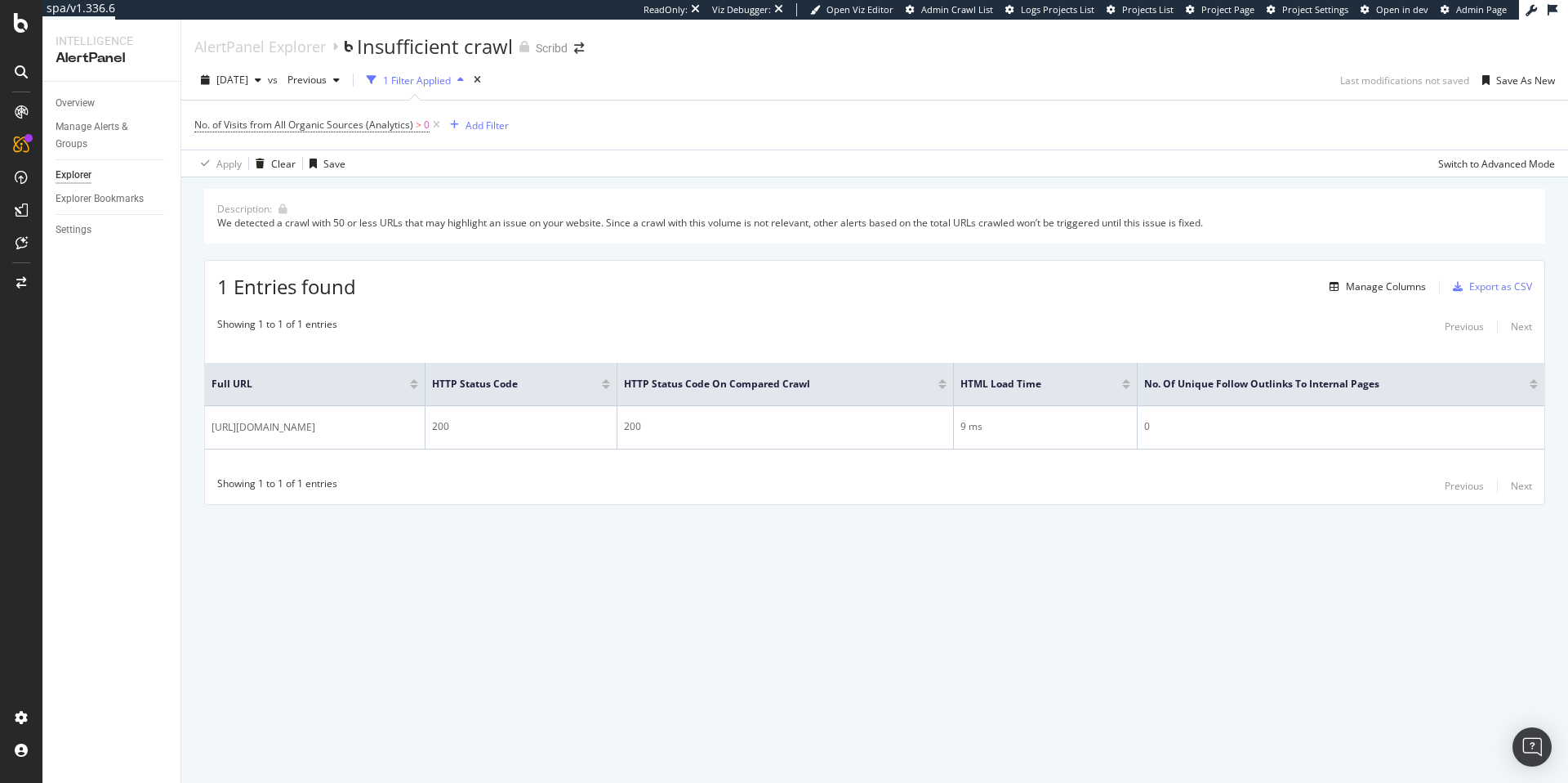
click at [1350, 275] on div "Manage Columns Export as CSV" at bounding box center [1427, 287] width 209 height 28
click at [1350, 294] on div "Manage Columns" at bounding box center [1373, 287] width 103 height 18
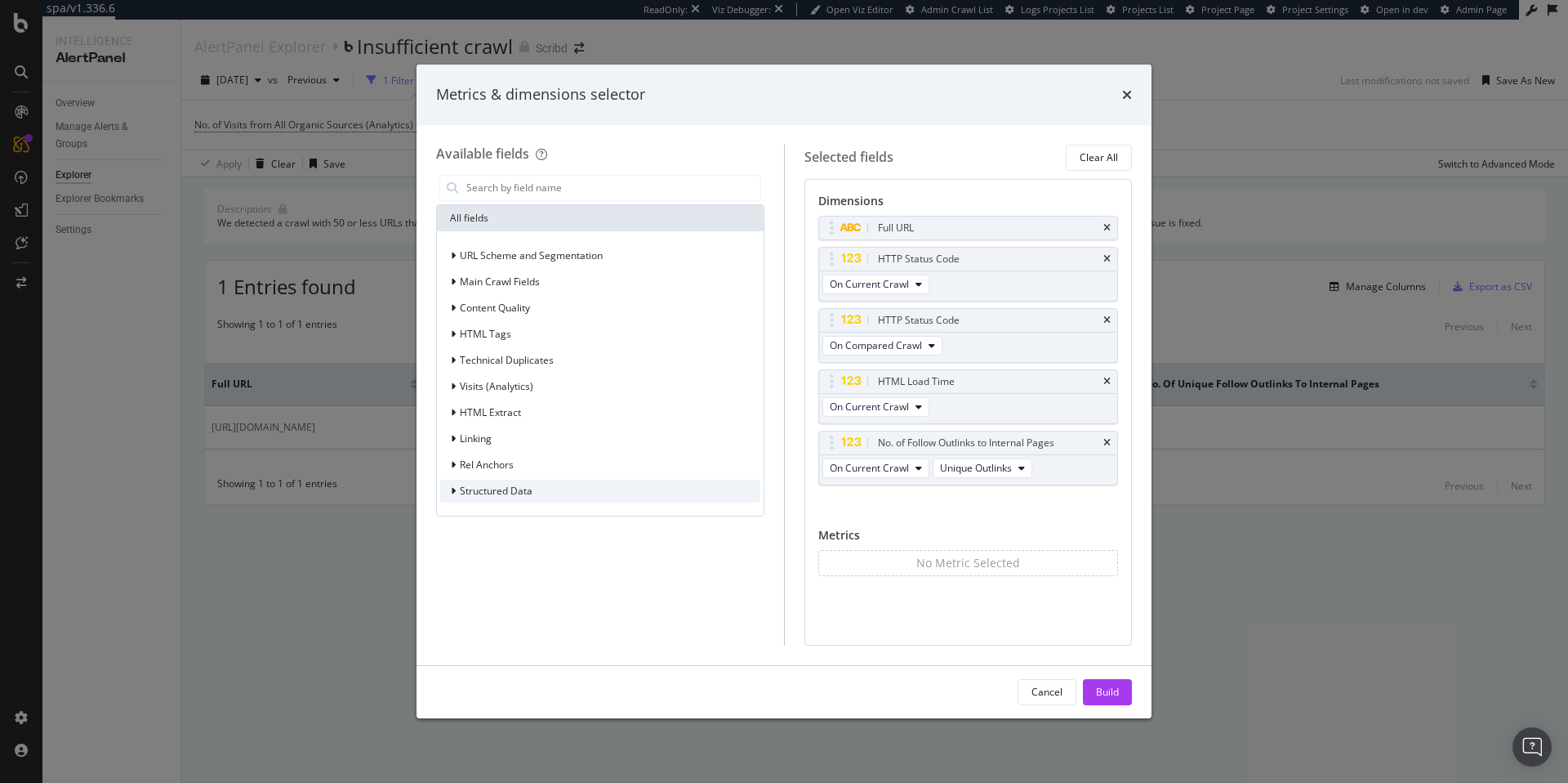
click at [499, 490] on span "Structured Data" at bounding box center [495, 491] width 72 height 14
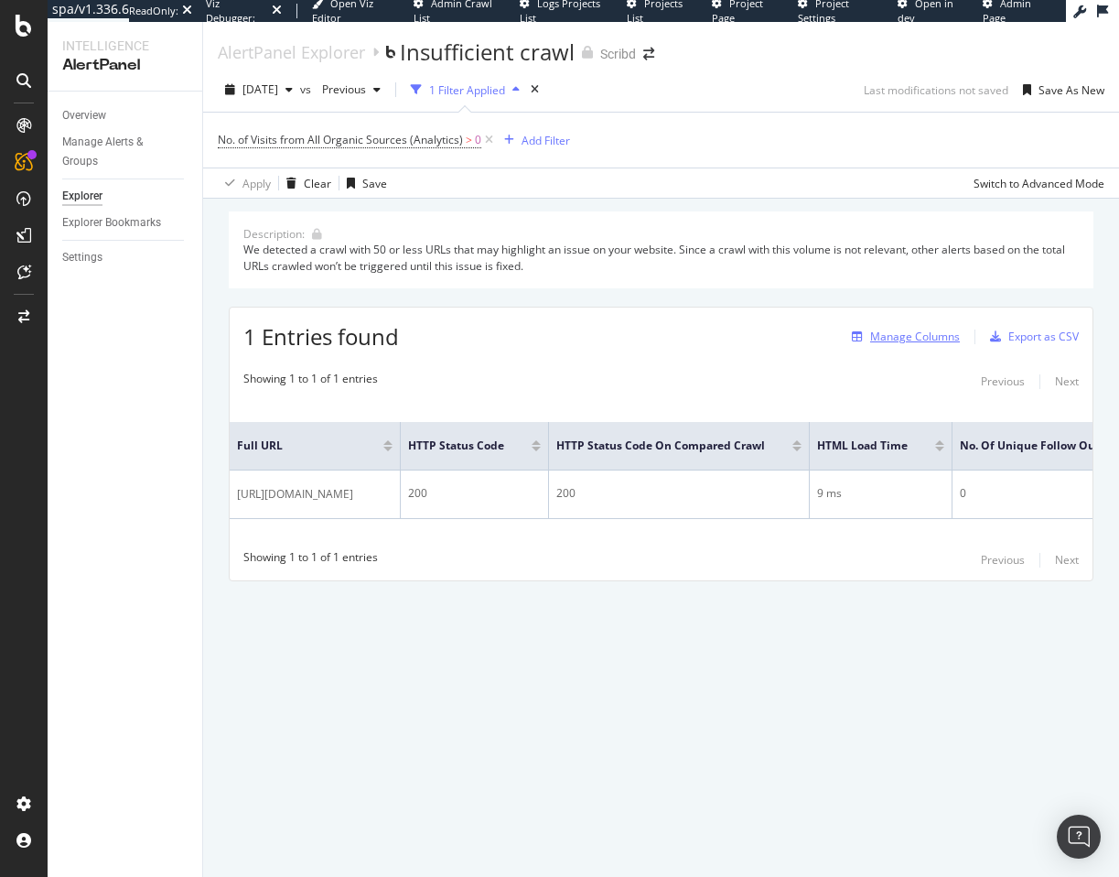
click at [878, 328] on div "Manage Columns" at bounding box center [915, 336] width 90 height 16
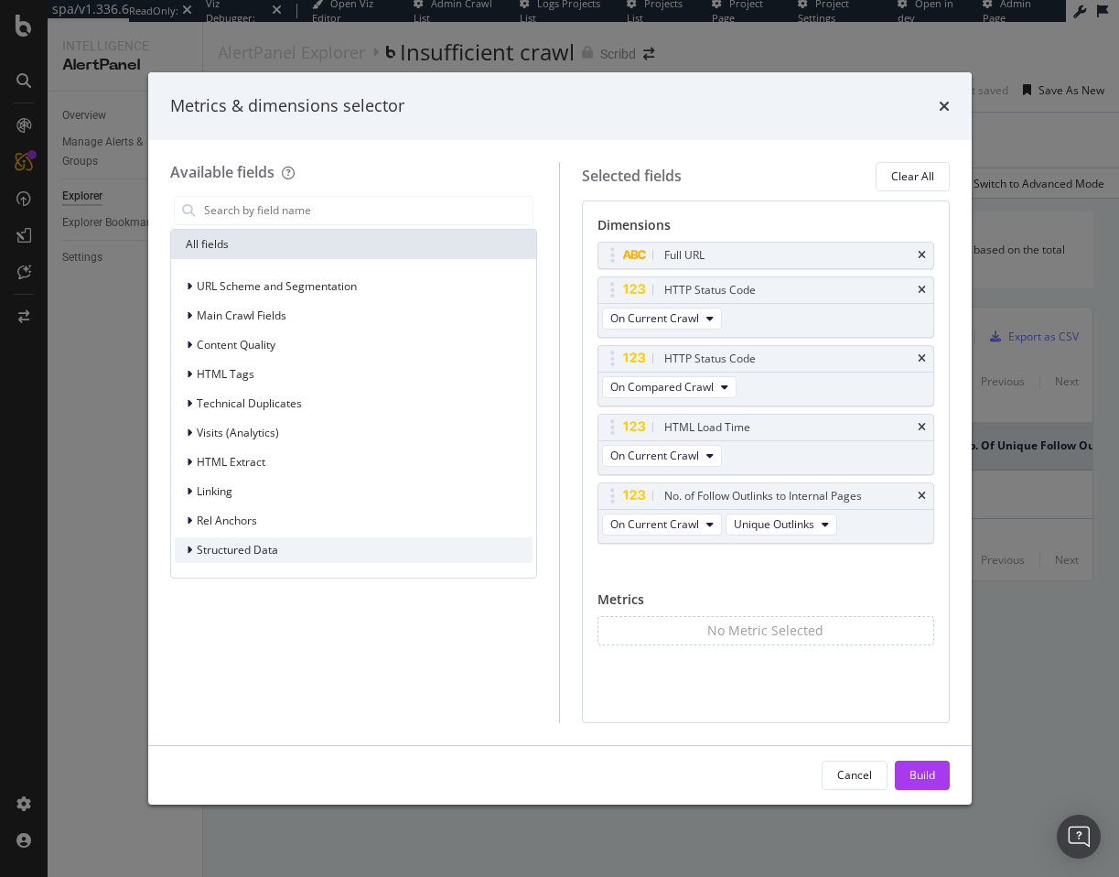
click at [268, 543] on span "Structured Data" at bounding box center [237, 550] width 81 height 16
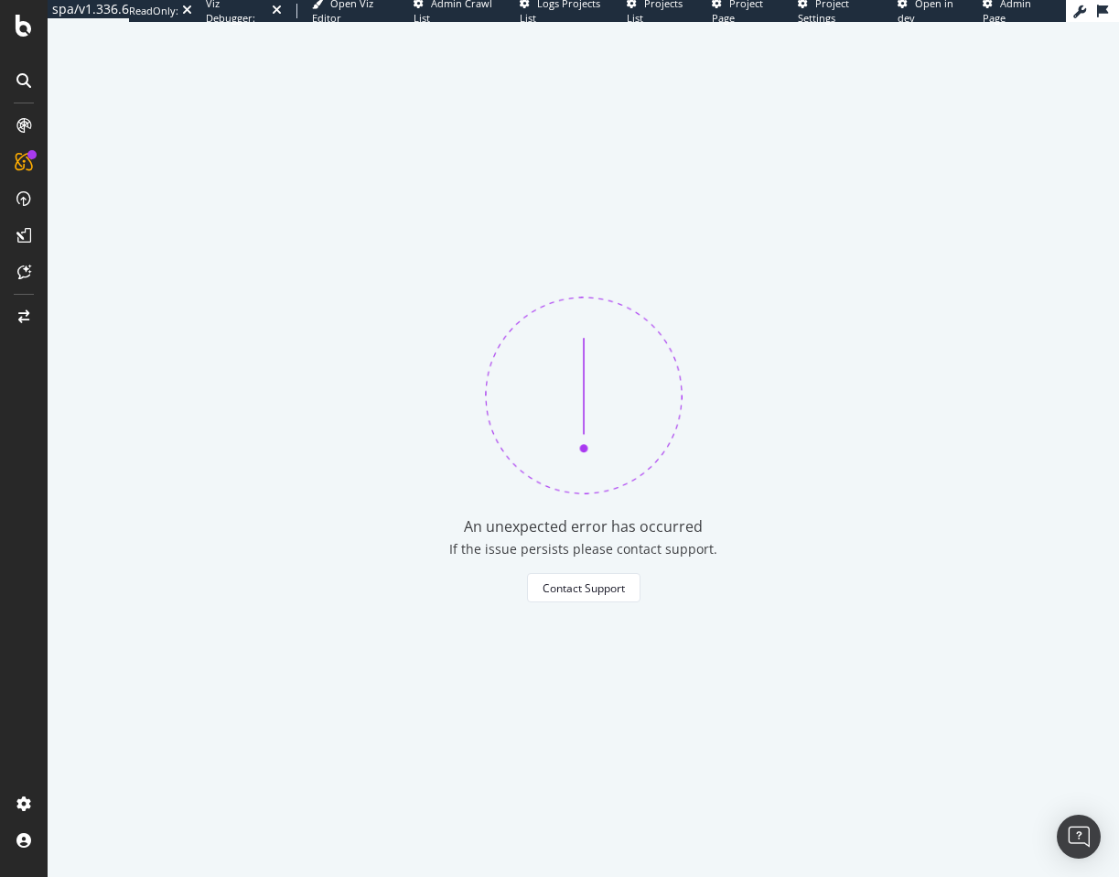
click at [540, 103] on div "An unexpected error has occurred If the issue persists please contact support. …" at bounding box center [583, 449] width 1071 height 855
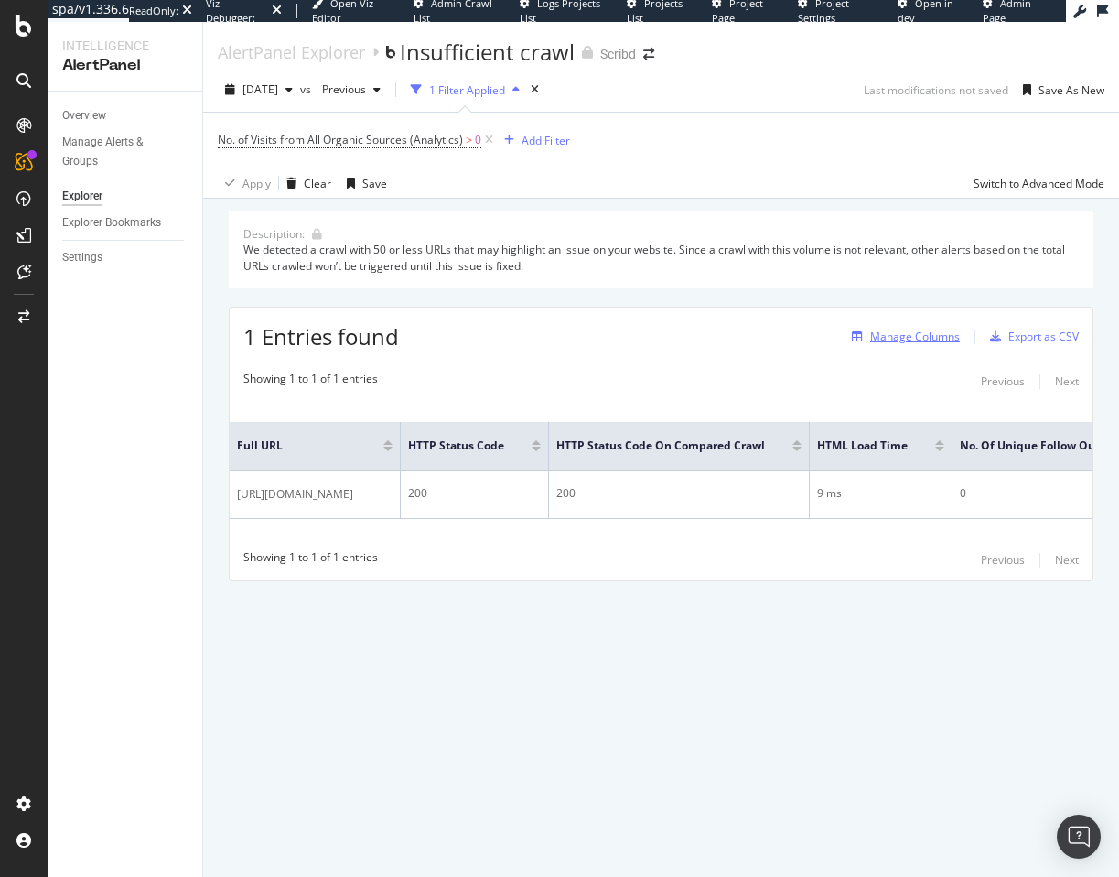
click at [912, 326] on button "Manage Columns" at bounding box center [902, 337] width 115 height 22
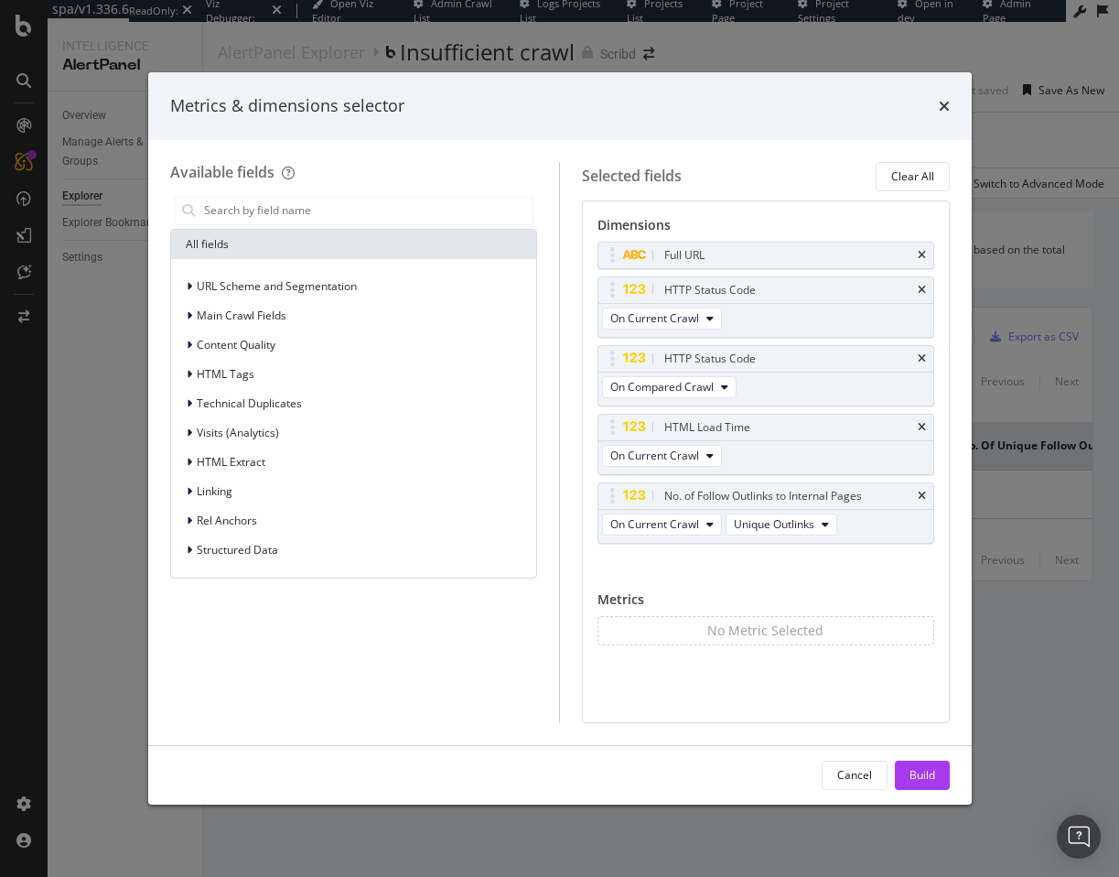
click at [1035, 153] on div "Metrics & dimensions selector Available fields All fields URL Scheme and Segmen…" at bounding box center [559, 438] width 1119 height 877
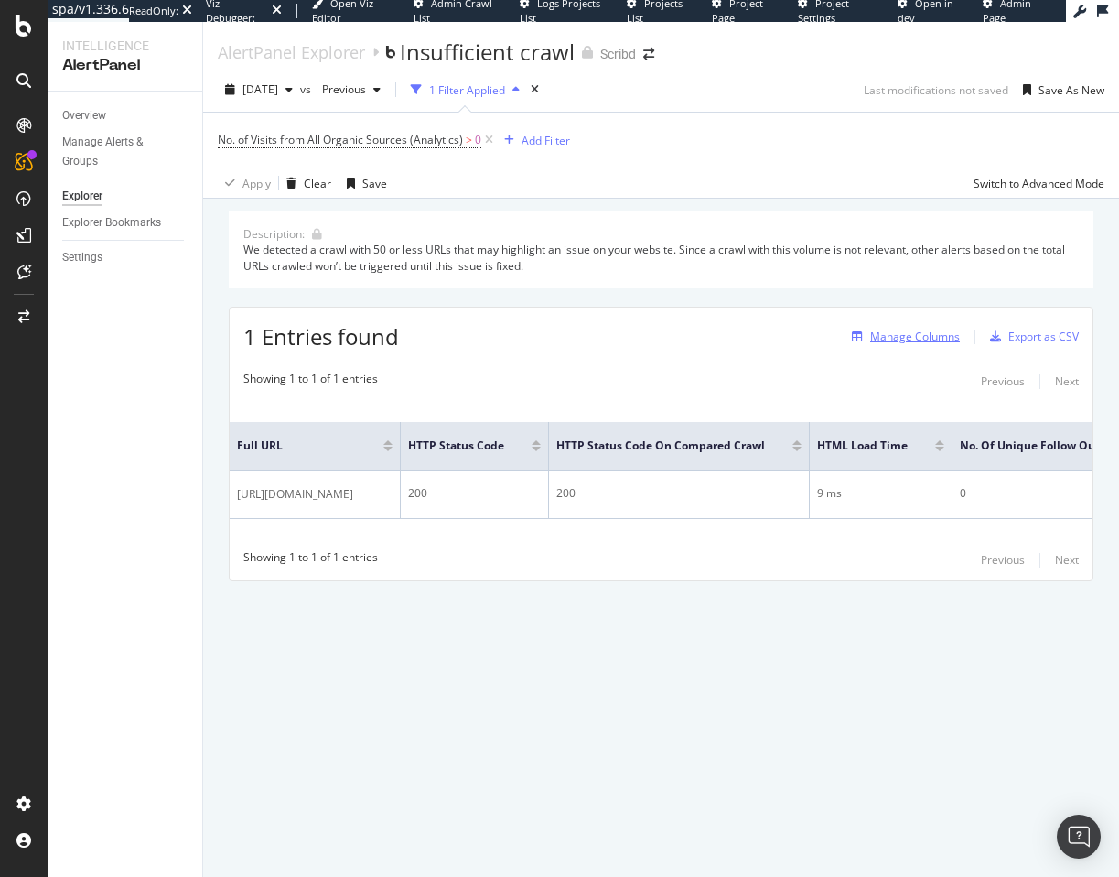
click at [912, 337] on div "Manage Columns" at bounding box center [915, 336] width 90 height 16
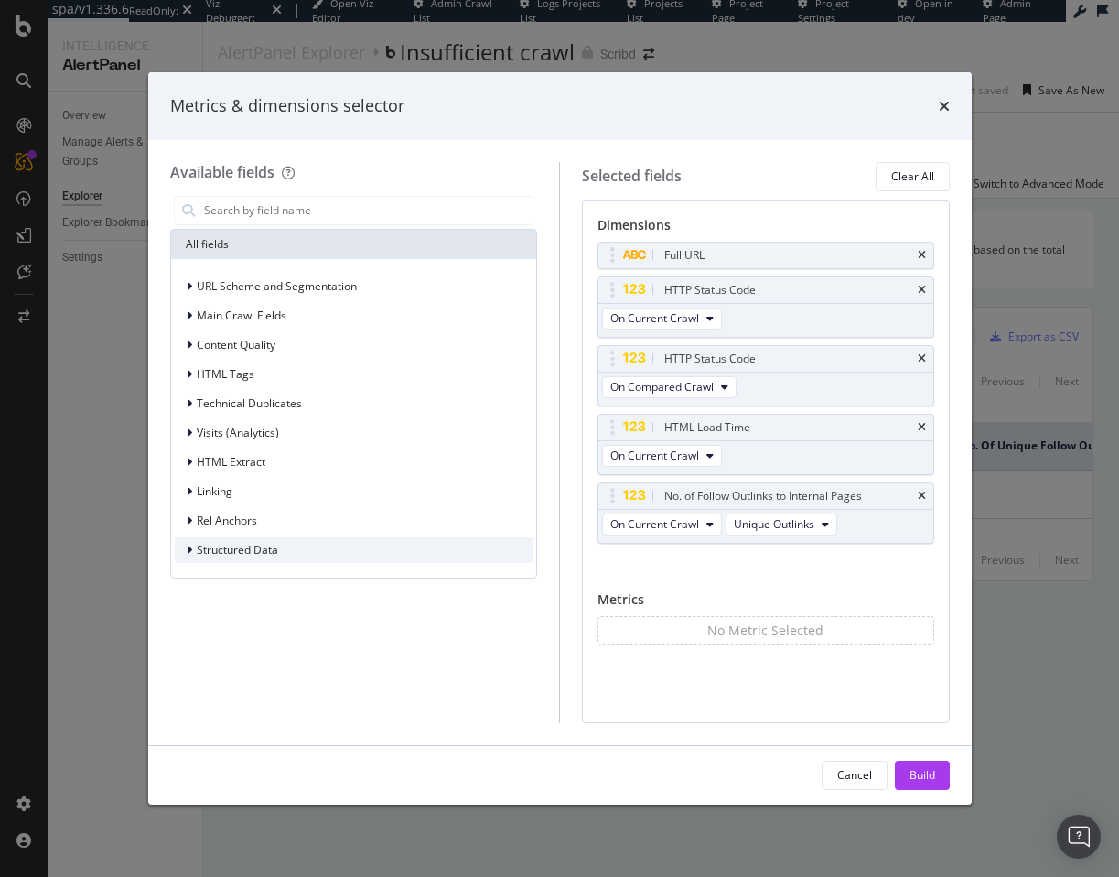
click at [295, 554] on div "Structured Data" at bounding box center [354, 550] width 359 height 26
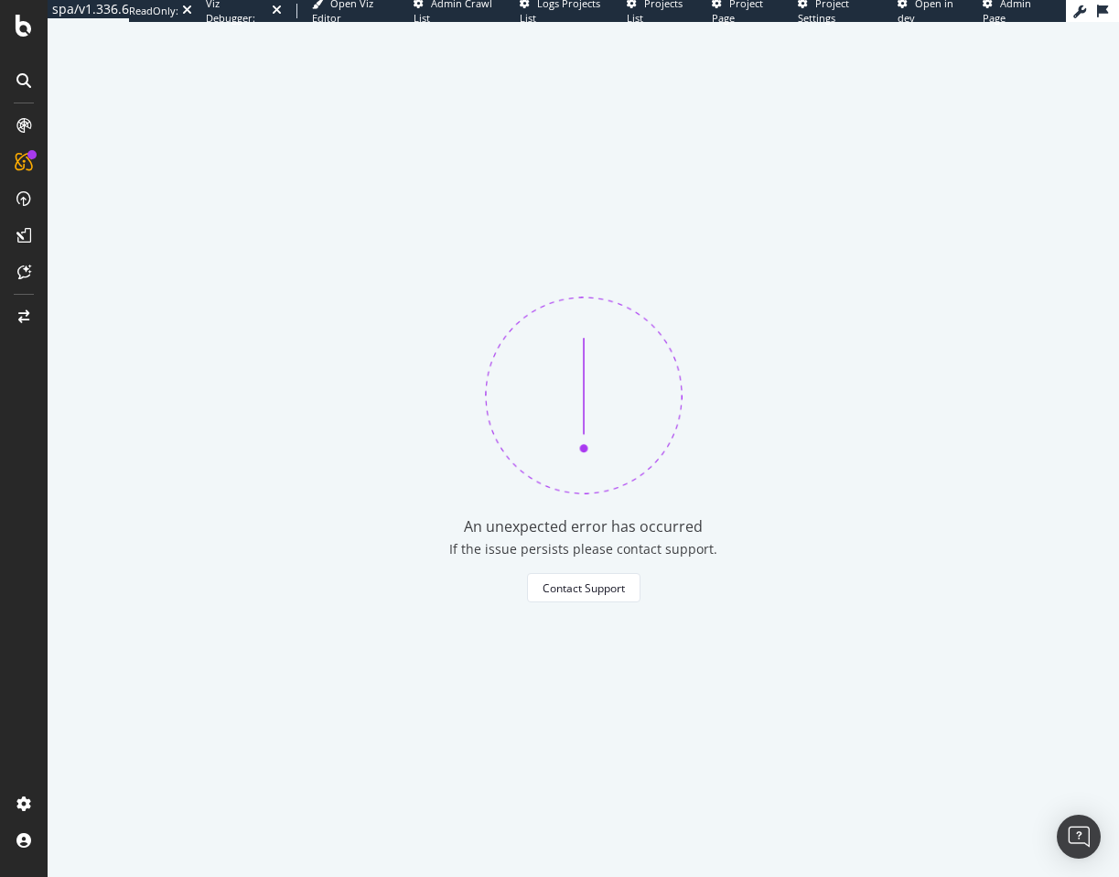
click at [545, 523] on div "An unexpected error has occurred" at bounding box center [583, 526] width 239 height 21
copy div "An unexpected error has occurred"
